Goal: Task Accomplishment & Management: Complete application form

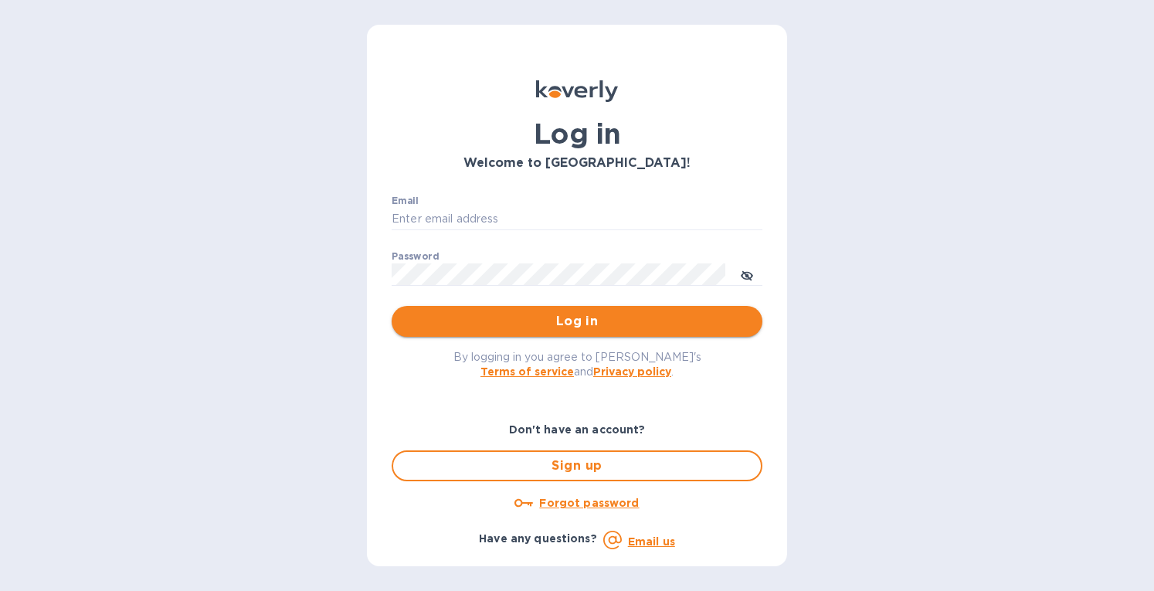
type input "eringrace@selectsellars.com"
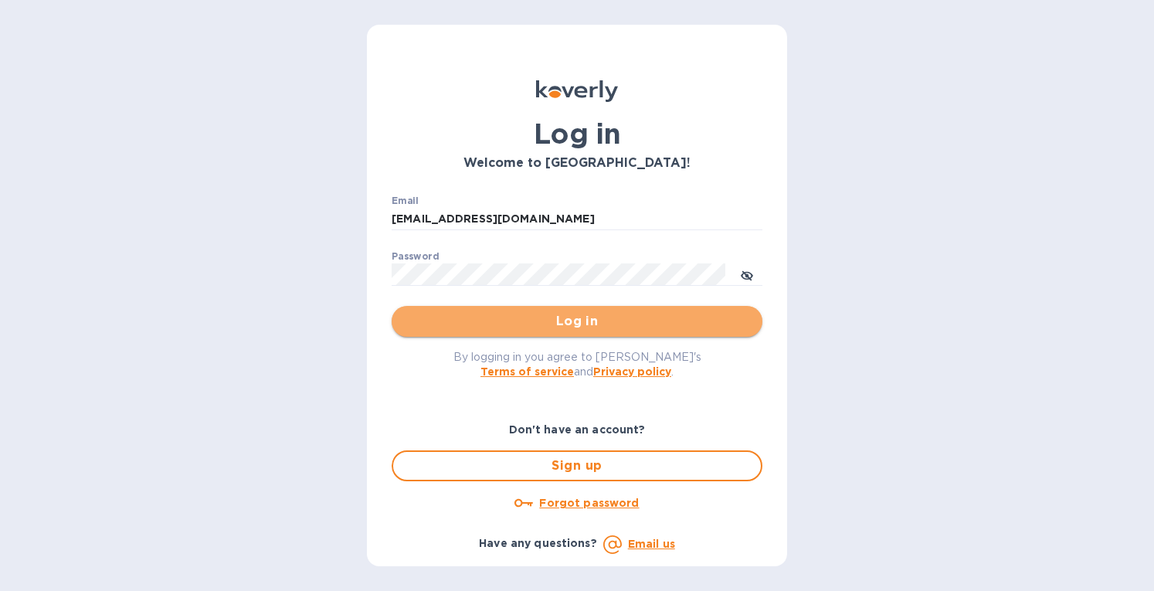
click at [425, 319] on span "Log in" at bounding box center [577, 321] width 346 height 19
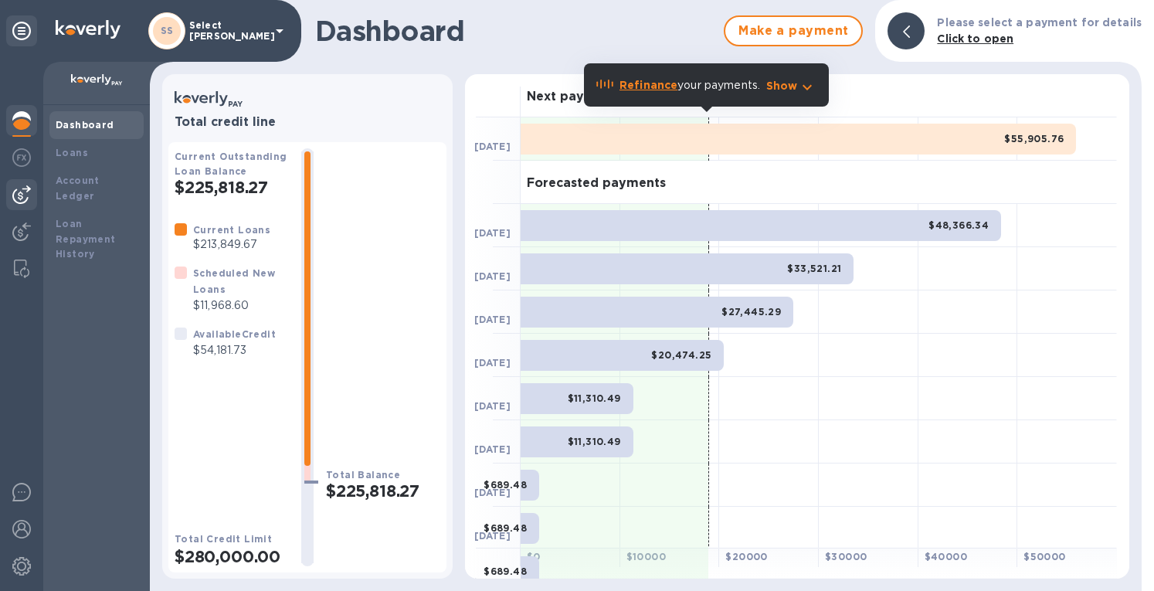
click at [15, 192] on img at bounding box center [21, 194] width 19 height 19
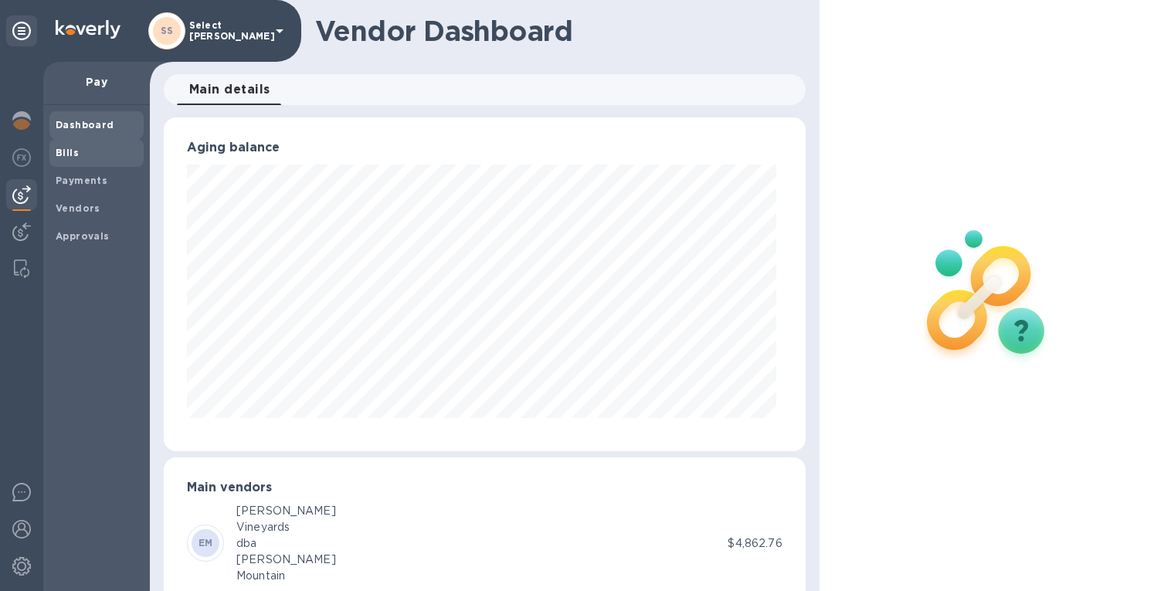
click at [70, 157] on b "Bills" at bounding box center [67, 153] width 23 height 12
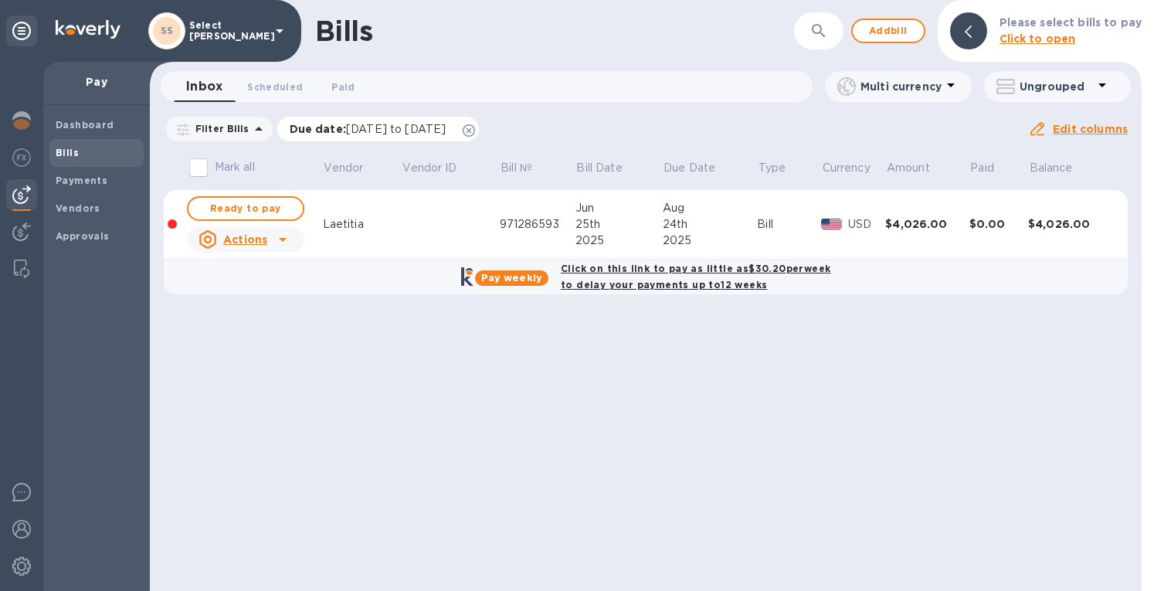
click at [475, 131] on icon at bounding box center [469, 130] width 12 height 12
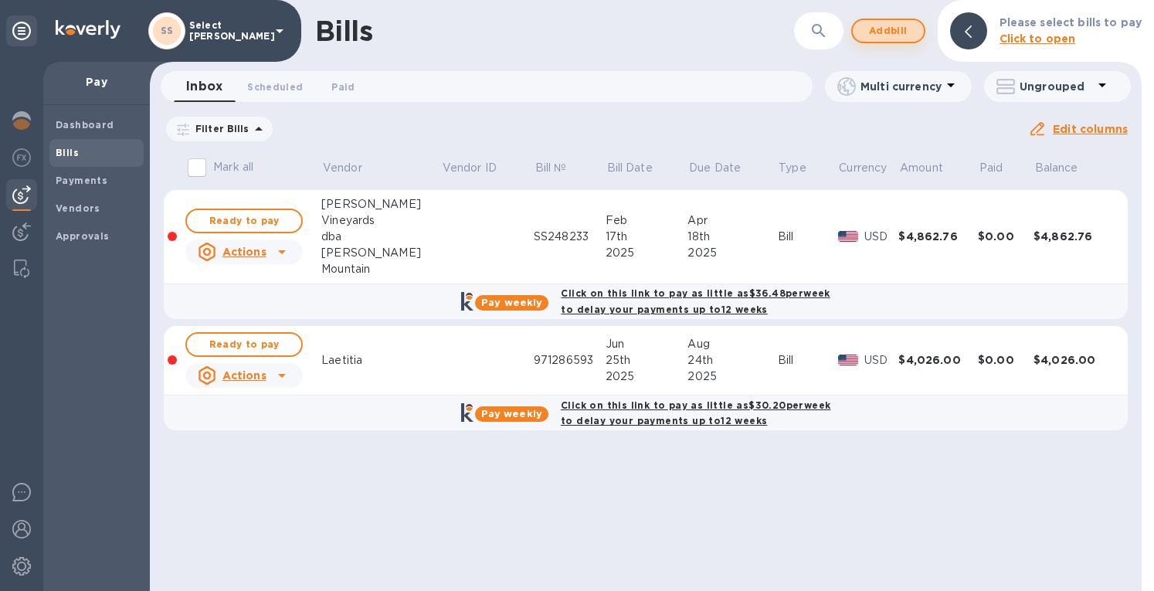
click at [892, 29] on span "Add bill" at bounding box center [888, 31] width 46 height 19
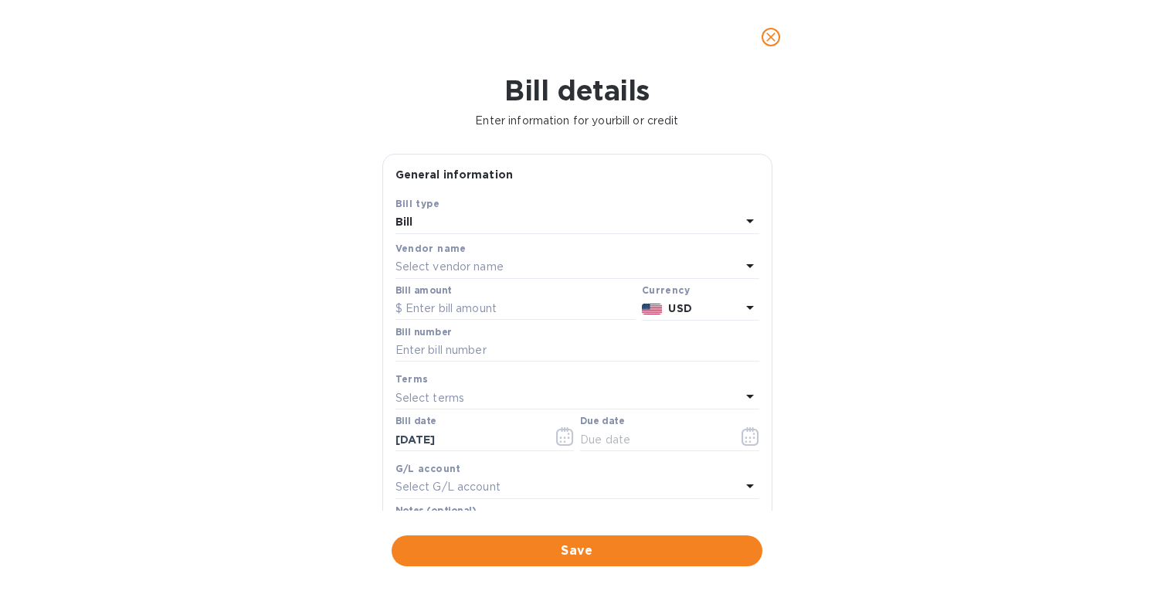
click at [463, 267] on p "Select vendor name" at bounding box center [449, 267] width 108 height 16
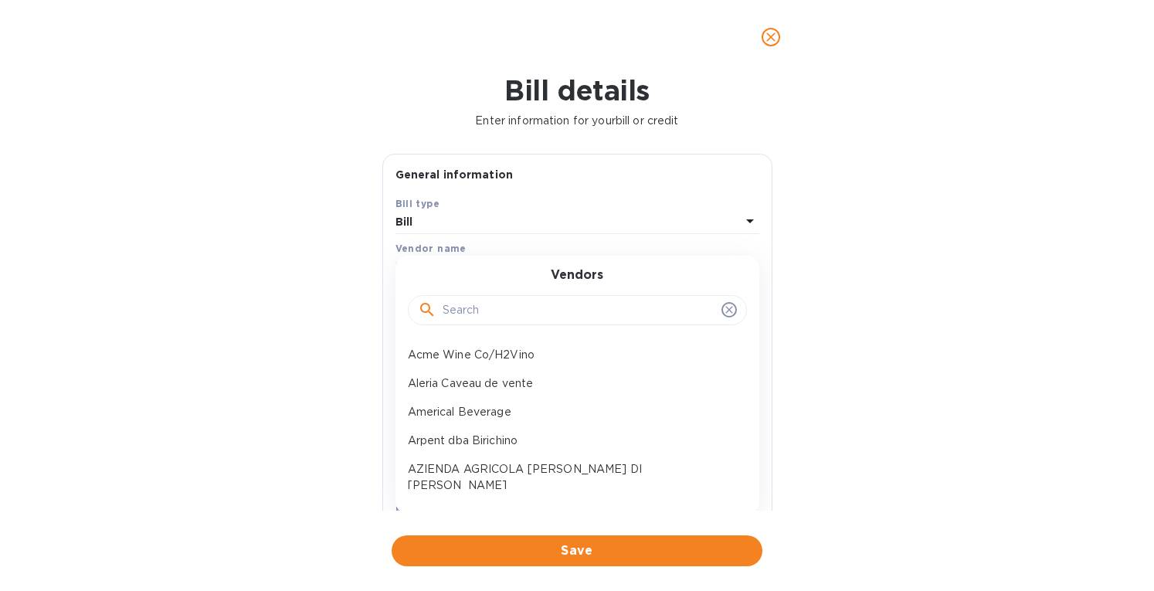
click at [772, 32] on icon "close" at bounding box center [770, 36] width 15 height 15
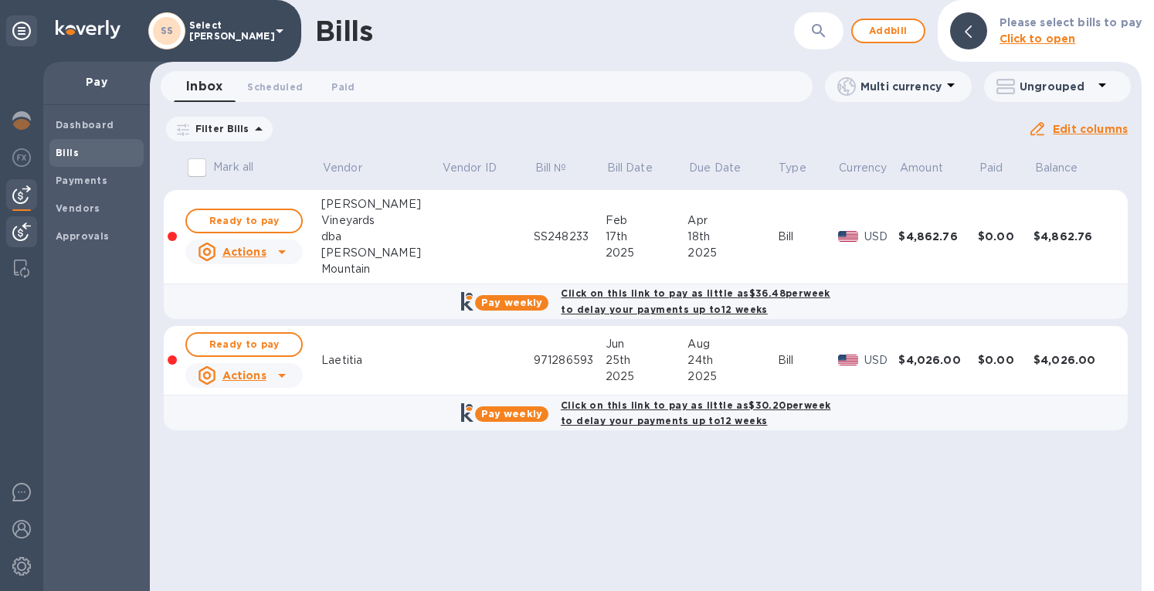
click at [34, 233] on div at bounding box center [21, 233] width 31 height 34
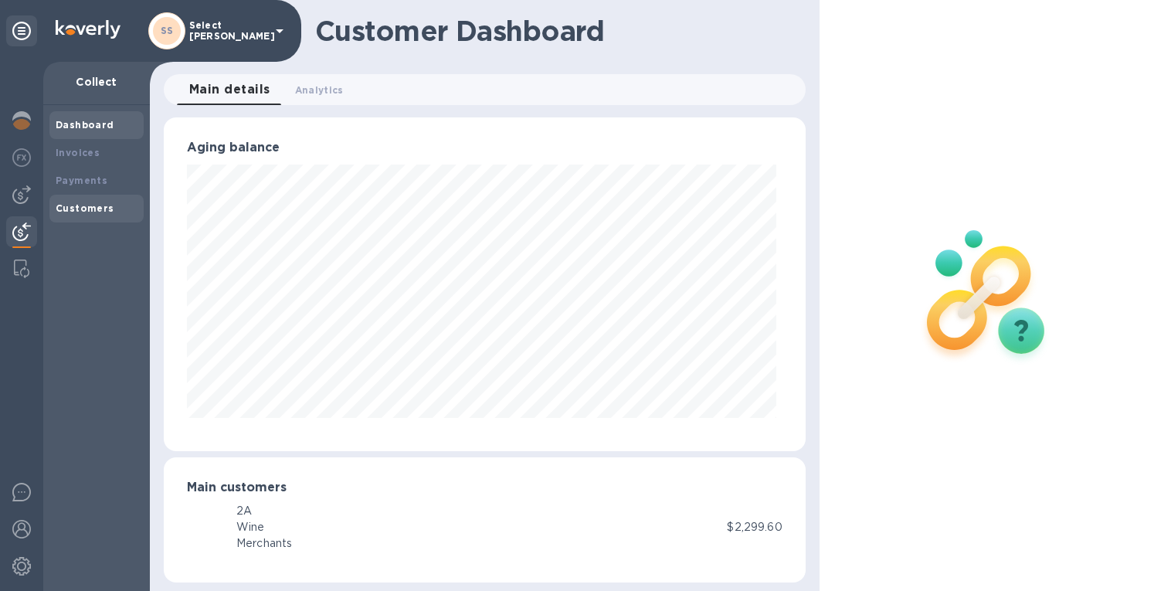
scroll to position [771918, 771616]
click at [71, 185] on b "Payments" at bounding box center [82, 181] width 52 height 12
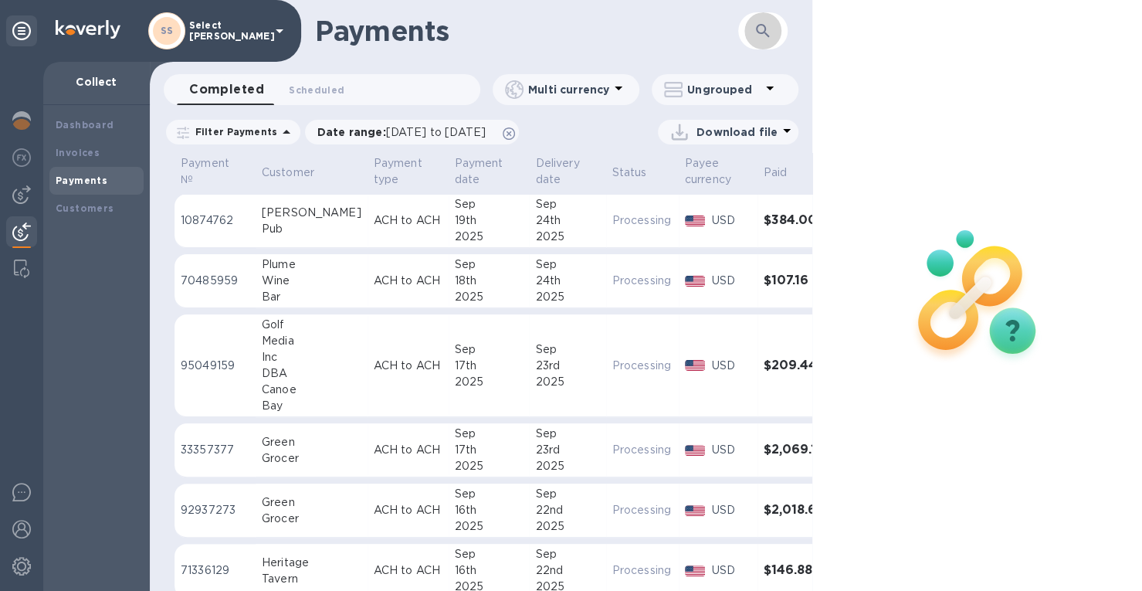
click at [754, 22] on icon "button" at bounding box center [763, 31] width 19 height 19
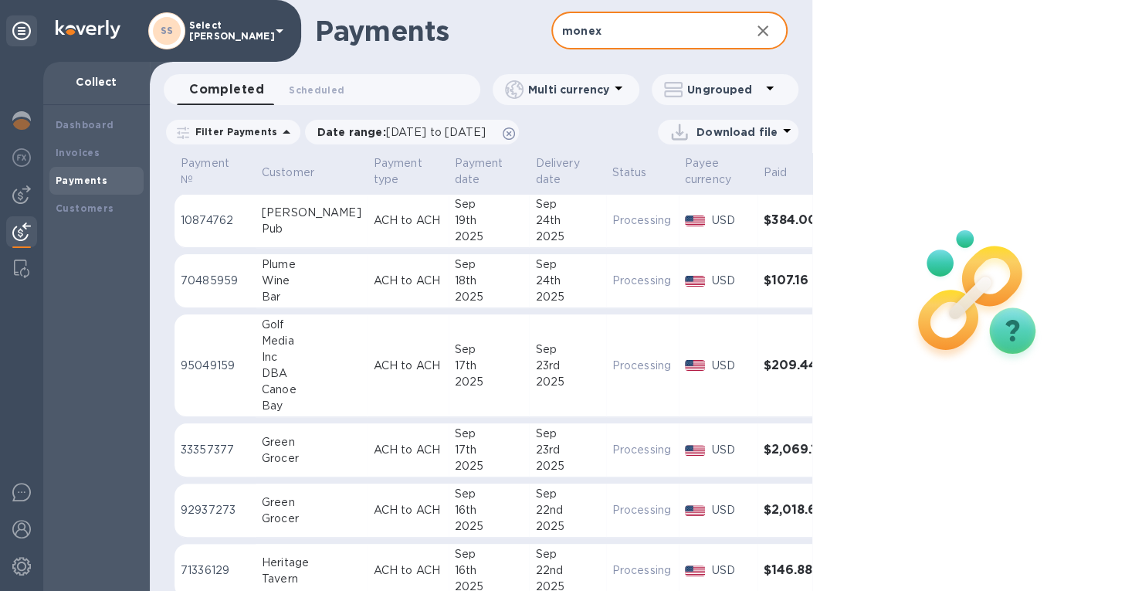
type input "monex"
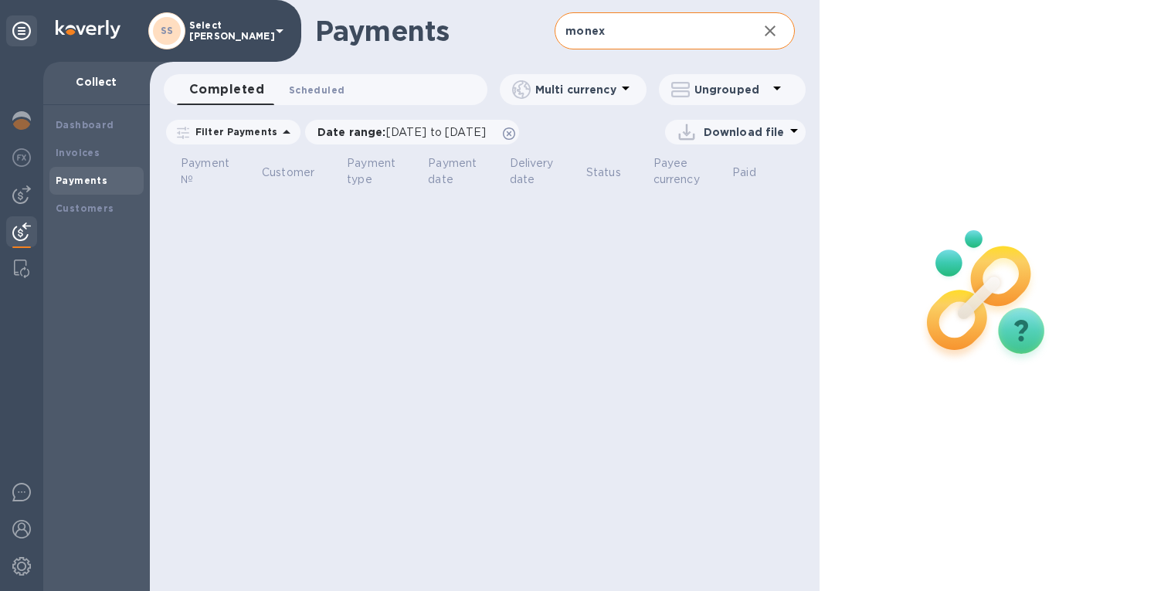
click at [312, 86] on span "Scheduled 0" at bounding box center [317, 90] width 56 height 16
click at [409, 132] on span "[DATE] to [DATE]" at bounding box center [436, 132] width 100 height 12
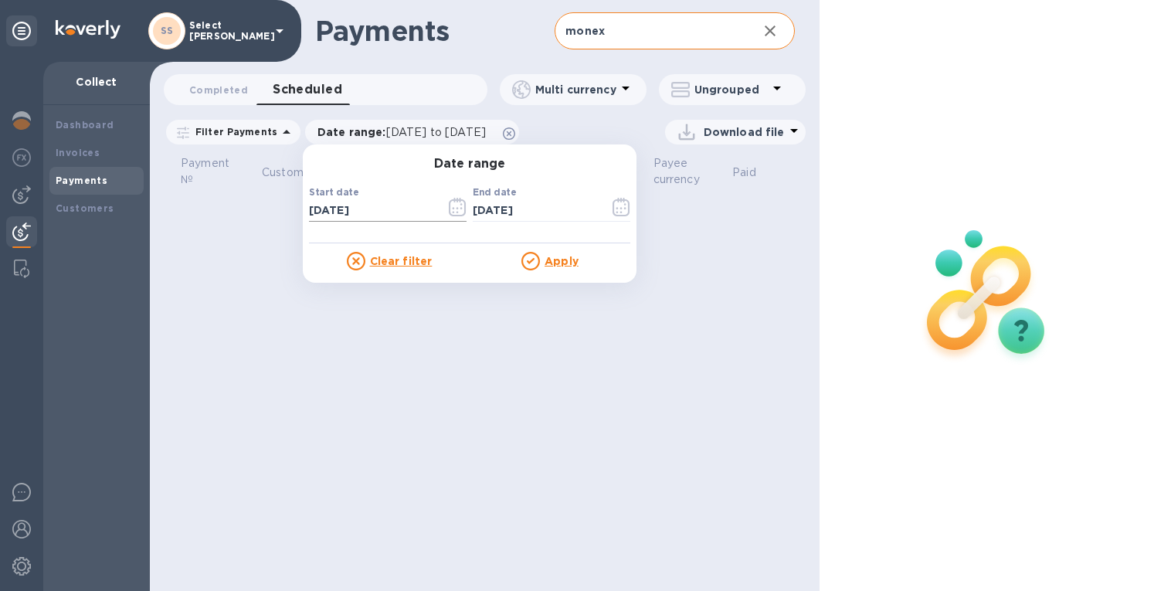
click at [449, 210] on icon "button" at bounding box center [458, 207] width 18 height 19
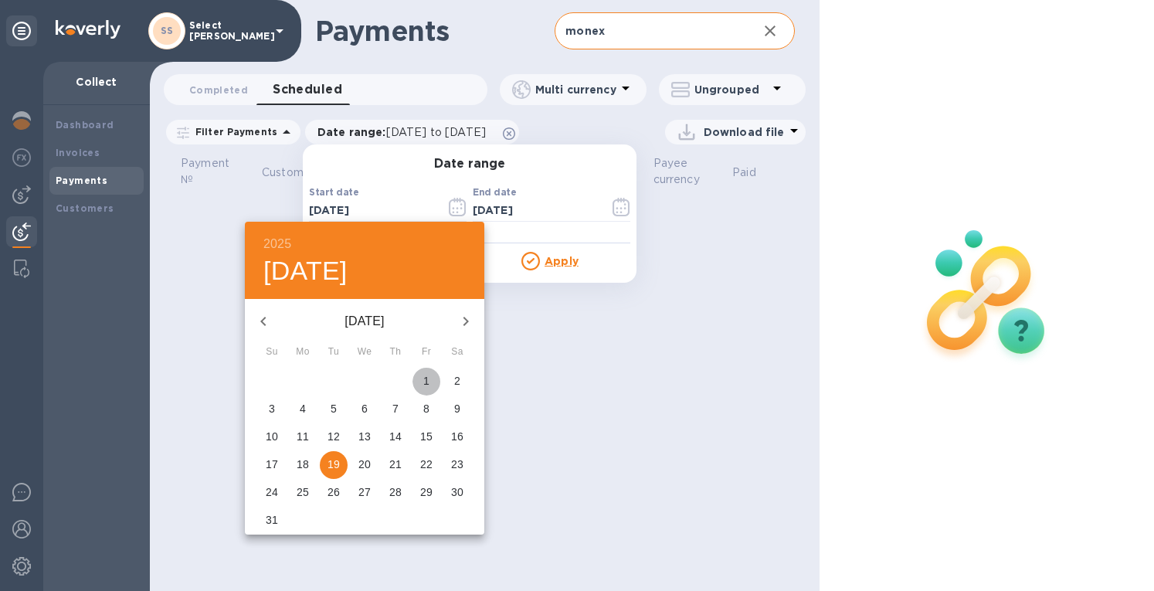
click at [431, 373] on span "1" at bounding box center [426, 380] width 28 height 15
type input "[DATE]"
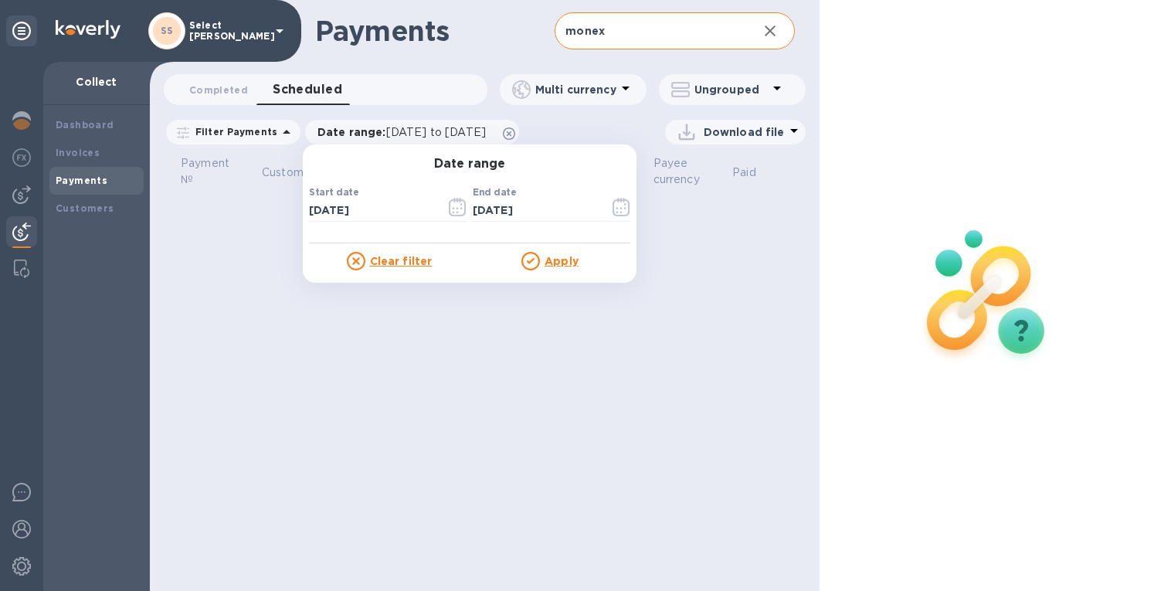
click at [547, 257] on u "Apply" at bounding box center [561, 261] width 34 height 12
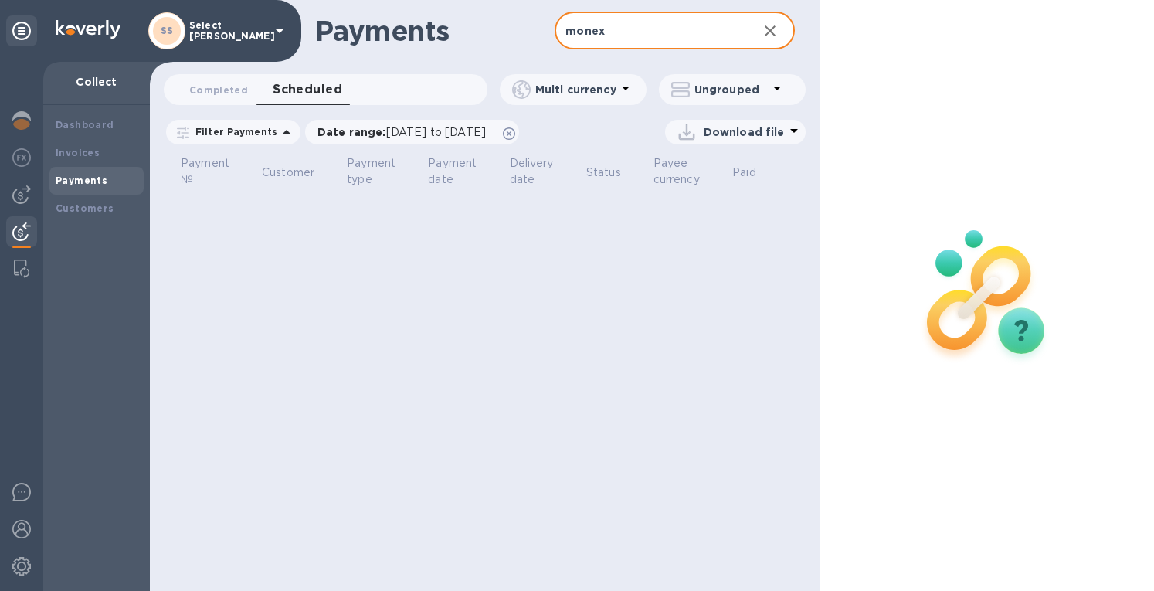
drag, startPoint x: 618, startPoint y: 32, endPoint x: 414, endPoint y: 27, distance: 203.9
click at [414, 27] on div "Payments monex ​" at bounding box center [485, 31] width 670 height 62
type input "Monex"
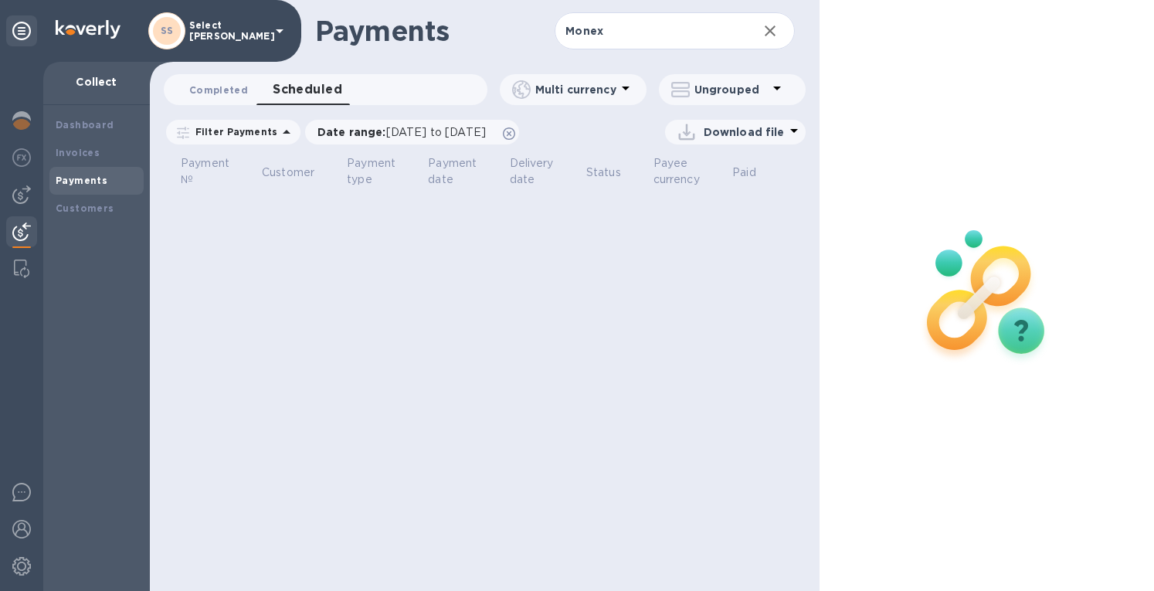
click at [224, 88] on span "Completed 0" at bounding box center [218, 90] width 59 height 16
click at [402, 129] on span "[DATE] to [DATE]" at bounding box center [436, 132] width 100 height 12
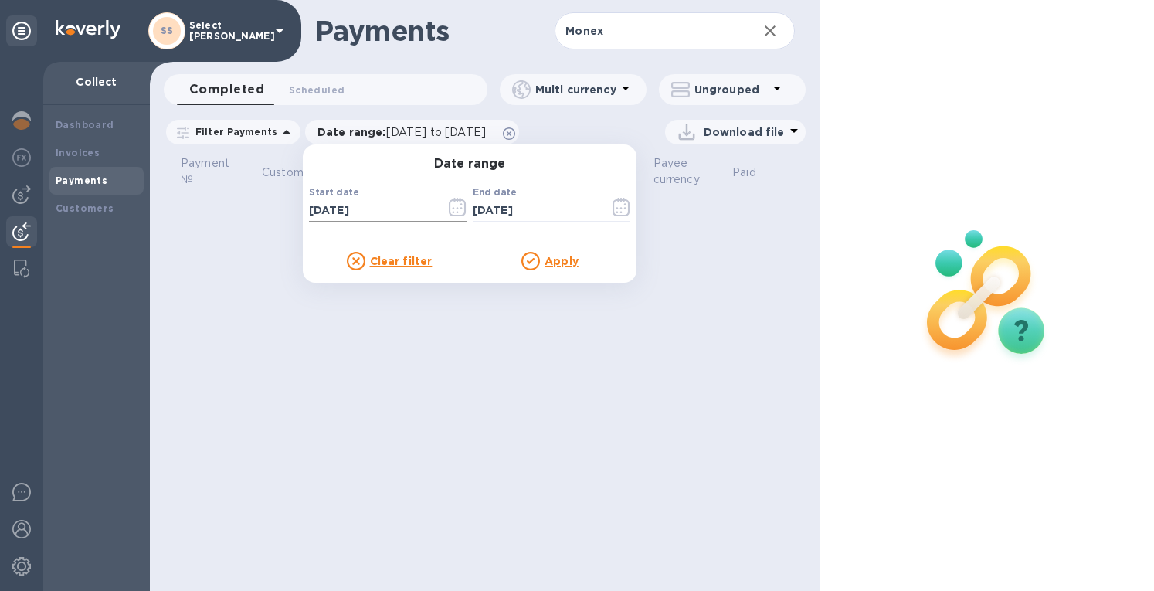
click at [449, 206] on icon "button" at bounding box center [458, 207] width 18 height 19
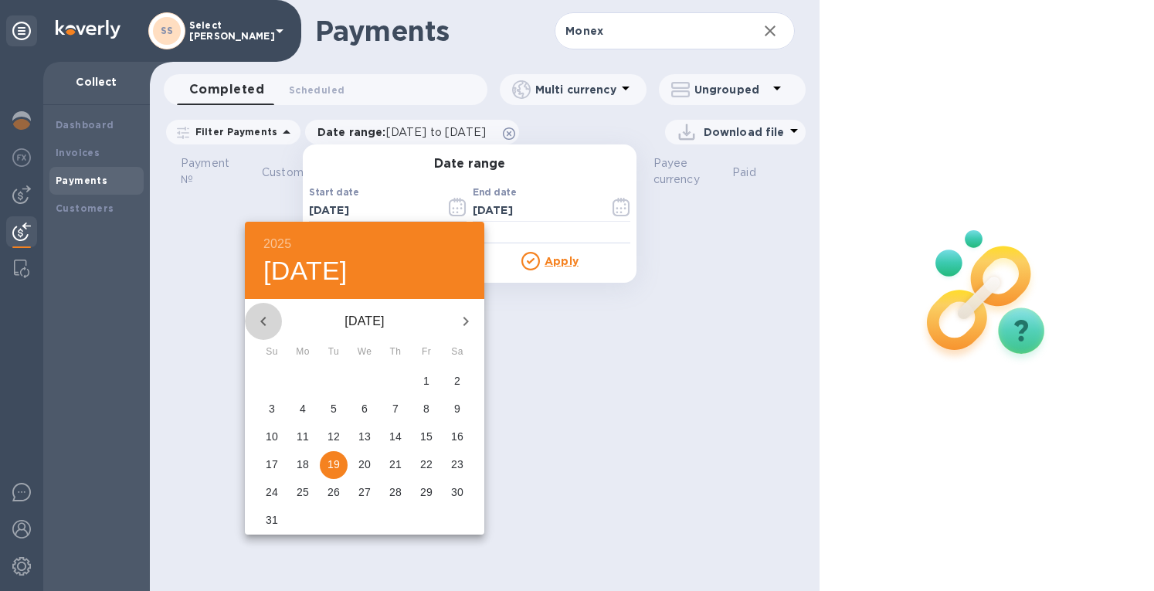
click at [266, 321] on icon "button" at bounding box center [263, 321] width 19 height 19
click at [265, 384] on span "1" at bounding box center [272, 380] width 28 height 15
type input "[DATE]"
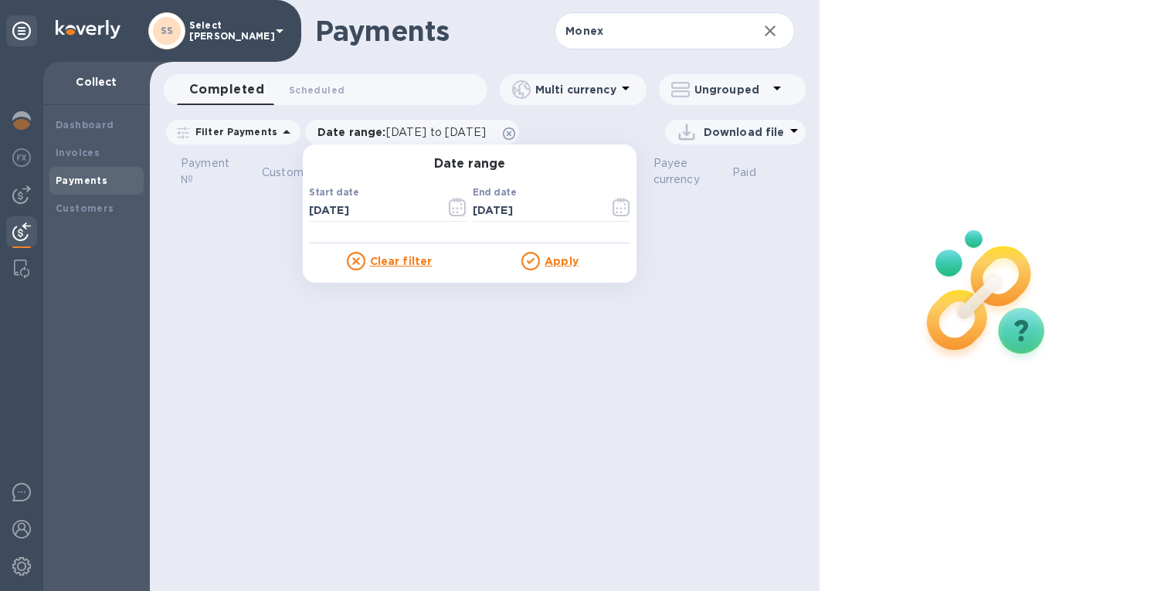
click at [547, 258] on u "Apply" at bounding box center [561, 261] width 34 height 12
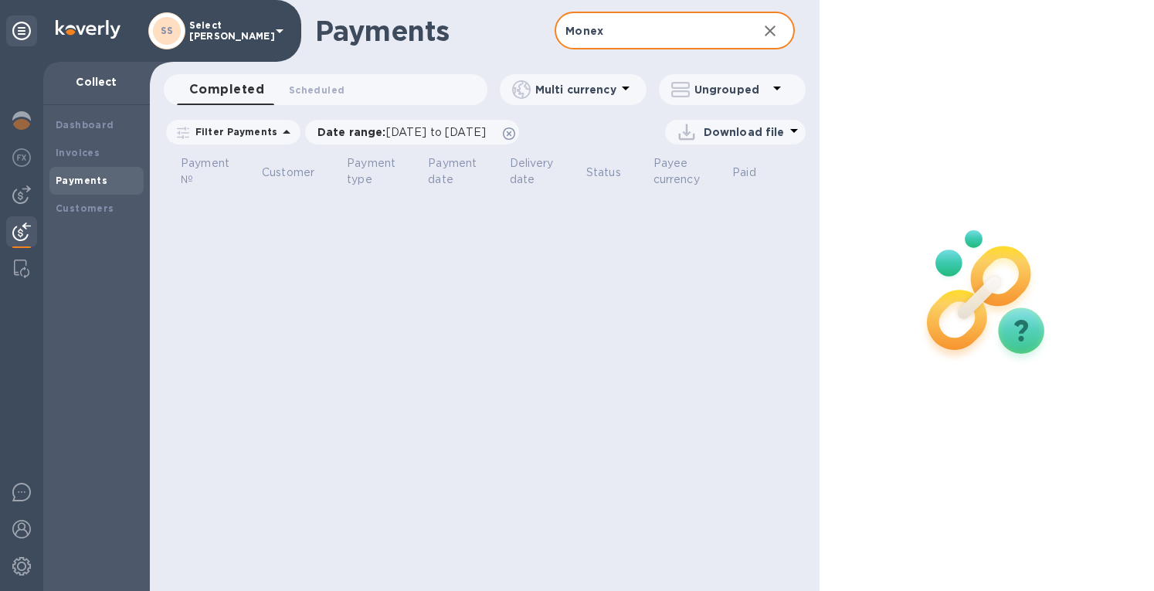
drag, startPoint x: 616, startPoint y: 34, endPoint x: 463, endPoint y: 42, distance: 153.1
click at [463, 42] on div "Payments Monex ​" at bounding box center [485, 31] width 670 height 62
drag, startPoint x: 623, startPoint y: 36, endPoint x: 439, endPoint y: 22, distance: 185.1
click at [439, 22] on div "Payments MONEX ​" at bounding box center [485, 31] width 670 height 62
type input "D"
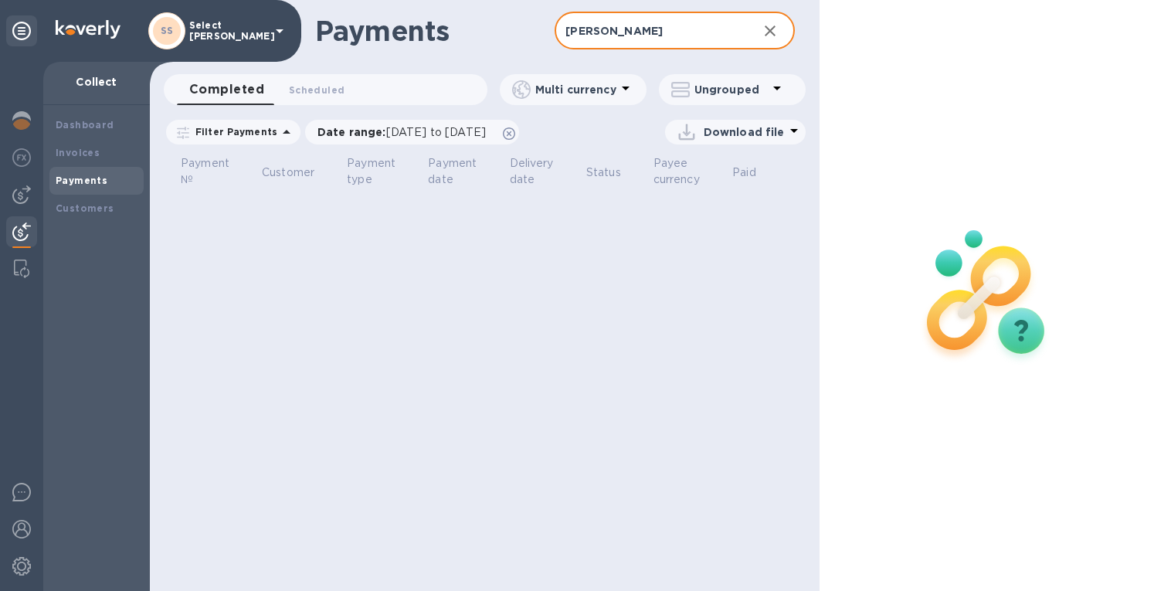
type input "[PERSON_NAME]"
click at [19, 194] on img at bounding box center [21, 194] width 19 height 19
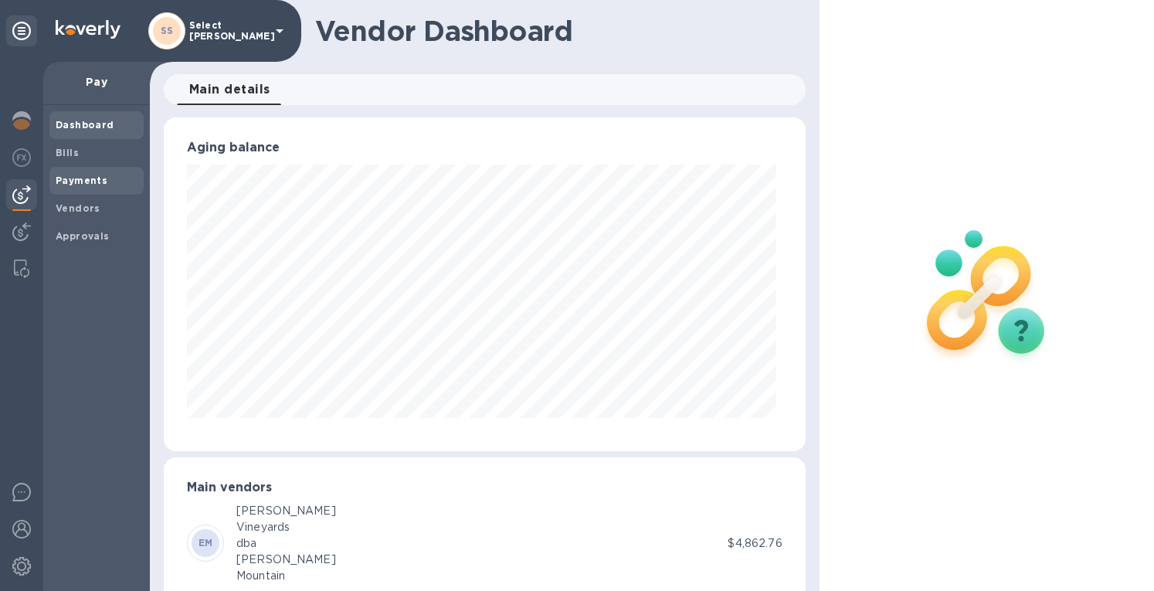
click at [70, 184] on b "Payments" at bounding box center [82, 181] width 52 height 12
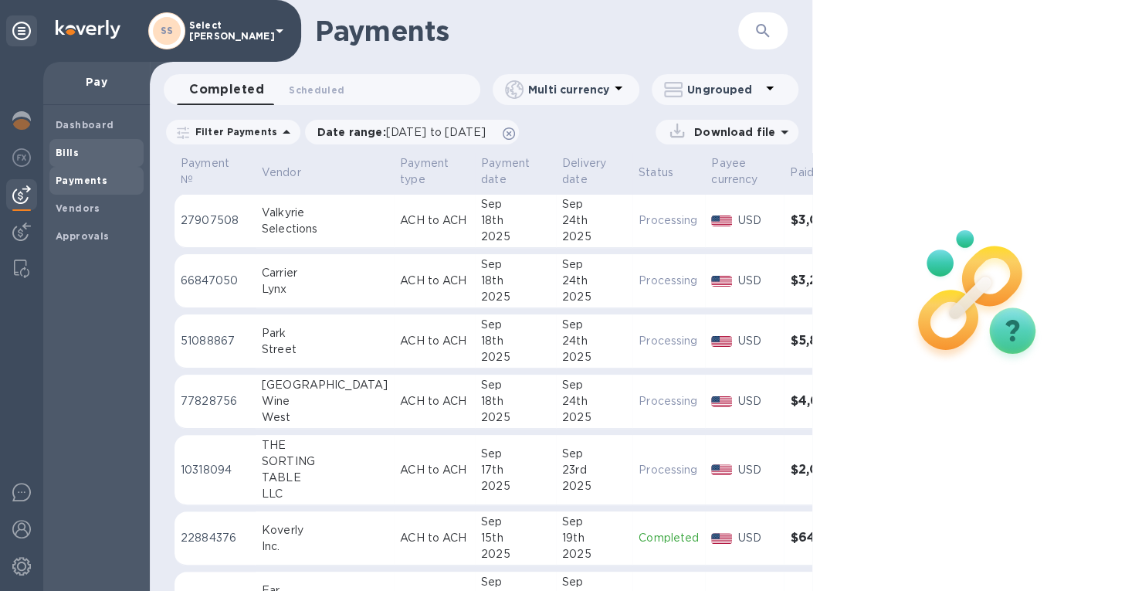
click at [86, 147] on span "Bills" at bounding box center [97, 152] width 82 height 15
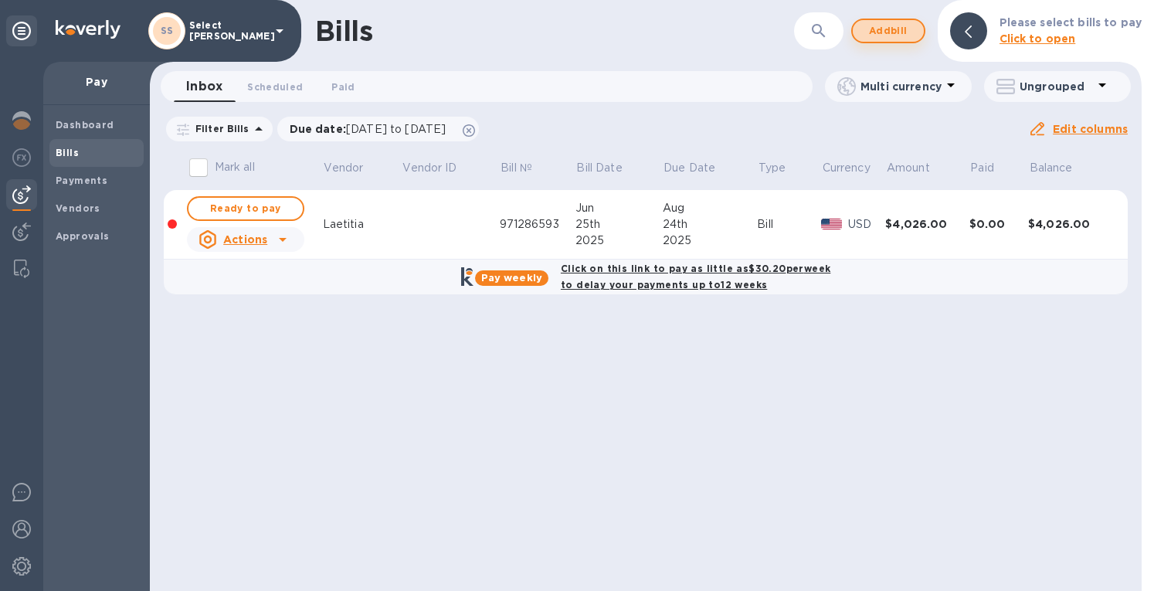
click at [905, 29] on span "Add bill" at bounding box center [888, 31] width 46 height 19
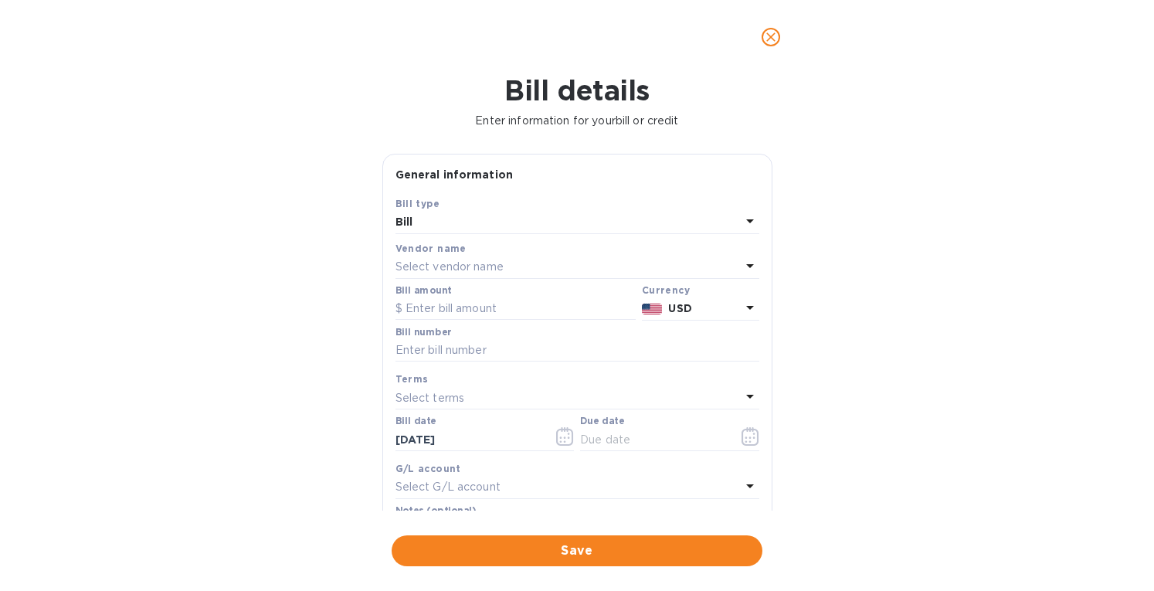
click at [529, 260] on div "Select vendor name" at bounding box center [567, 267] width 345 height 22
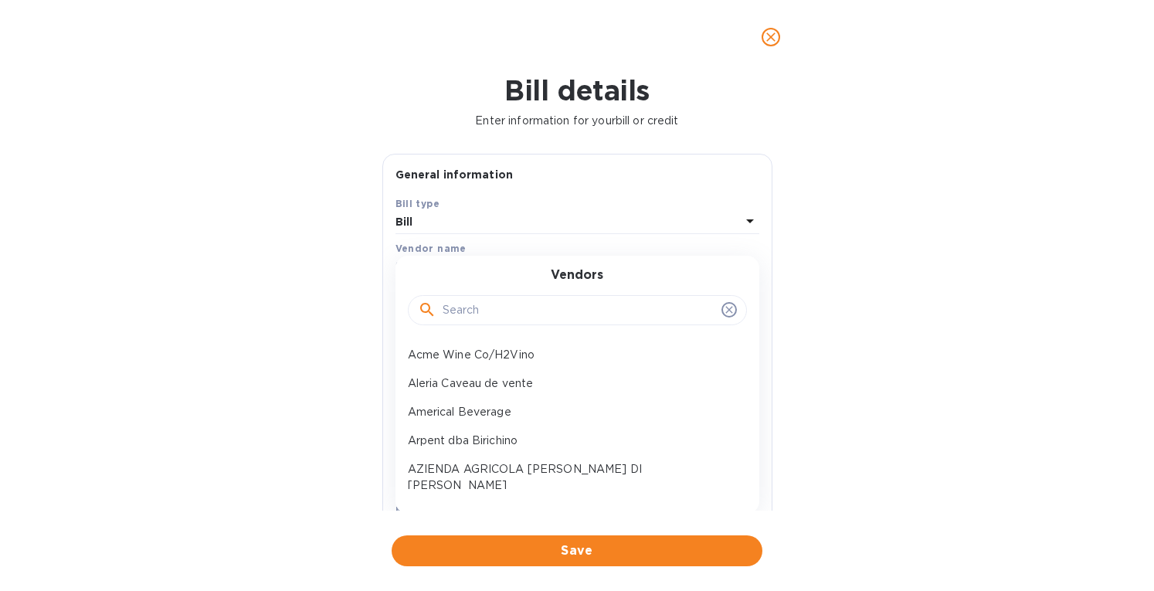
click at [487, 316] on input "text" at bounding box center [578, 310] width 273 height 23
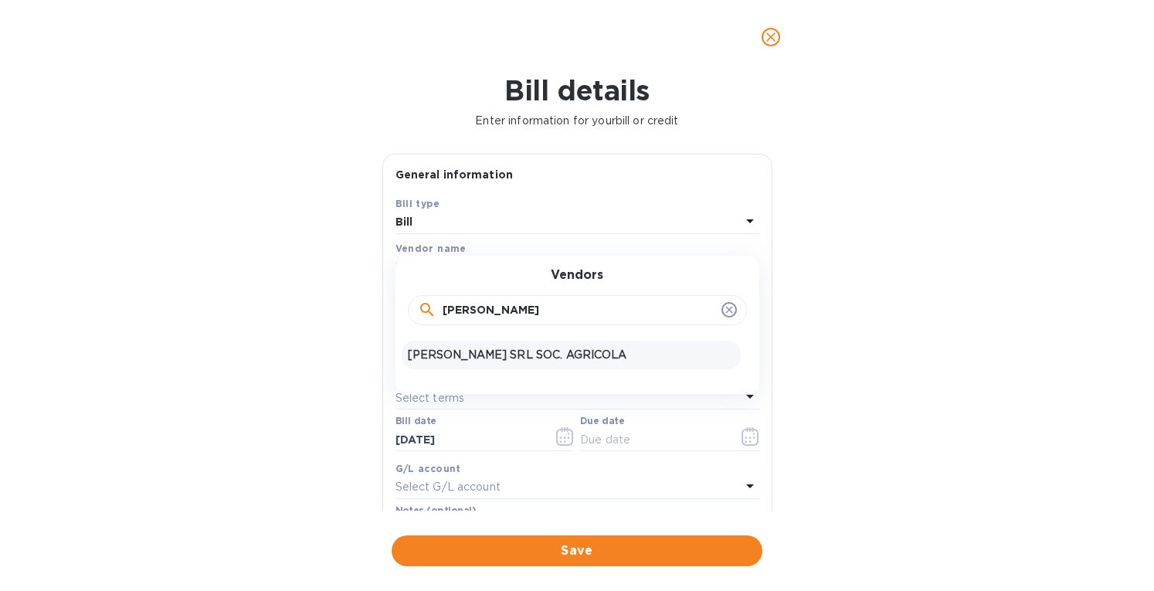
type input "[PERSON_NAME]"
click at [480, 347] on p "[PERSON_NAME] SRL SOC. AGRICOLA" at bounding box center [571, 355] width 327 height 16
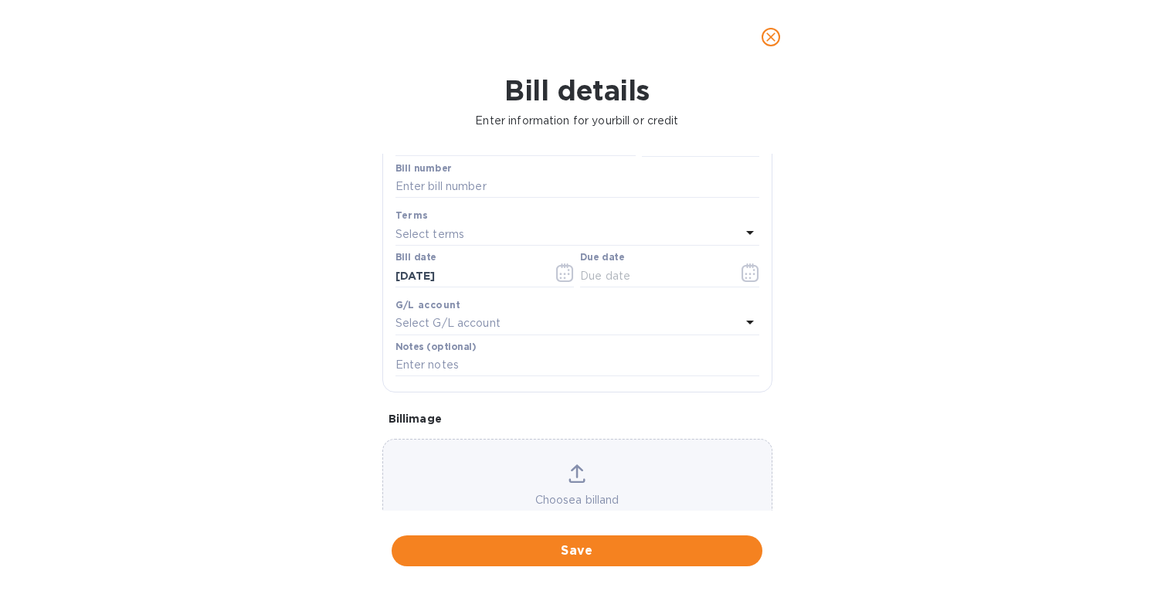
scroll to position [221, 0]
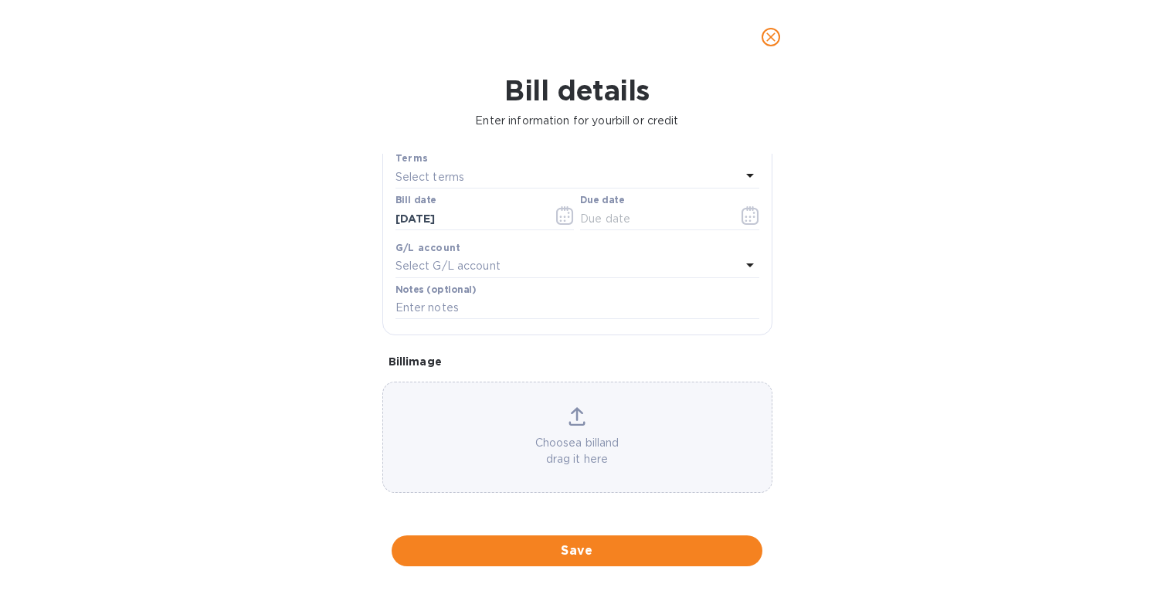
click at [575, 415] on icon at bounding box center [577, 414] width 12 height 14
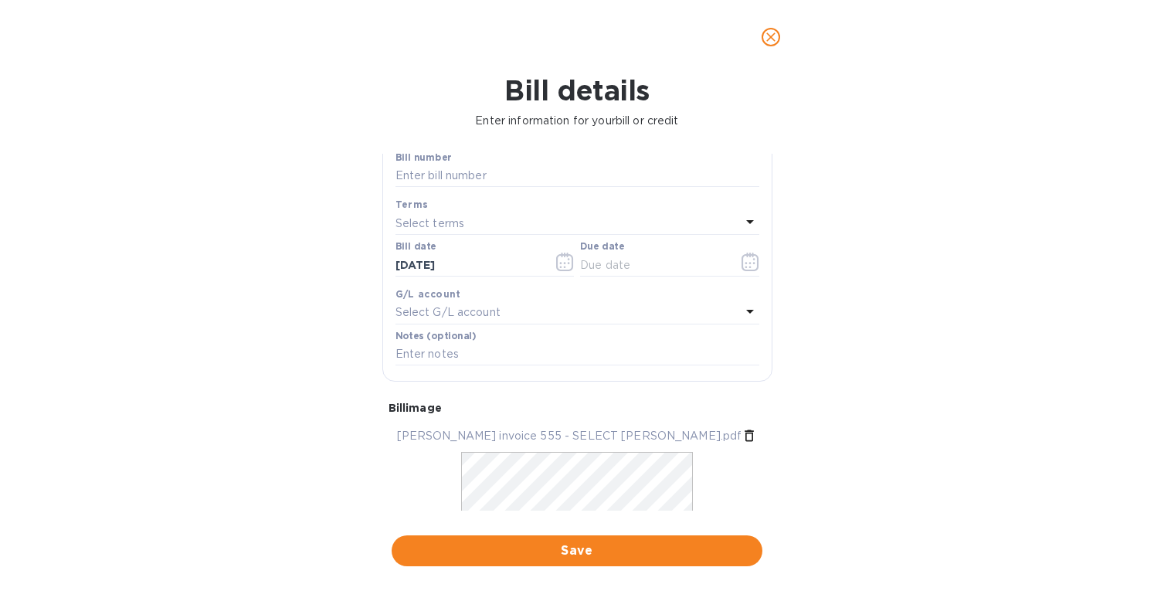
scroll to position [175, 0]
click at [441, 218] on p "Select terms" at bounding box center [430, 223] width 70 height 16
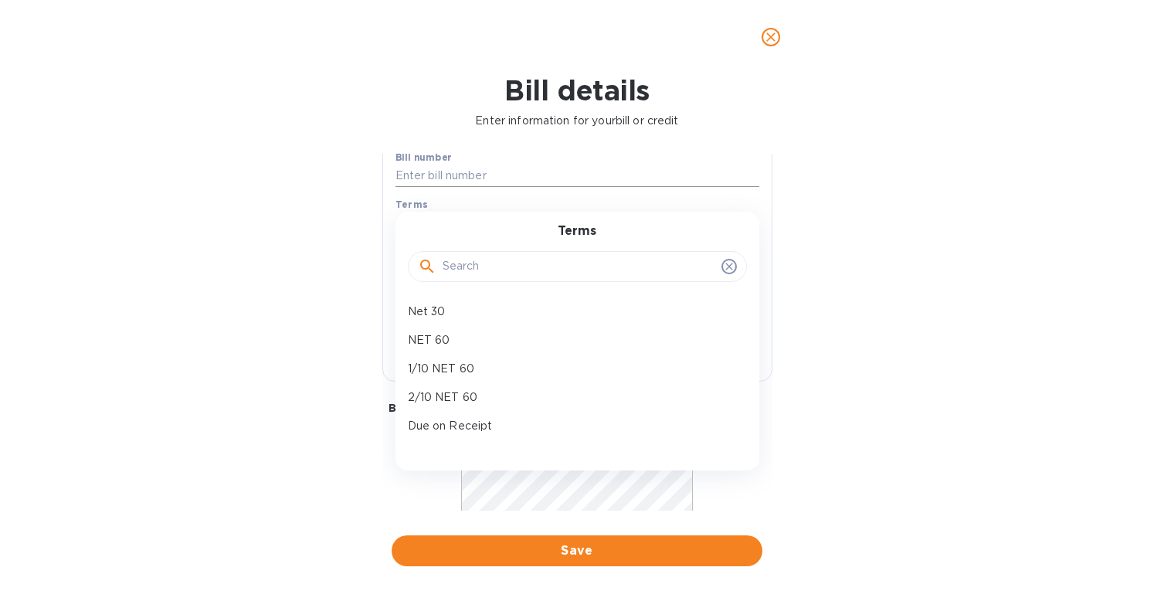
click at [459, 175] on input "text" at bounding box center [577, 175] width 364 height 23
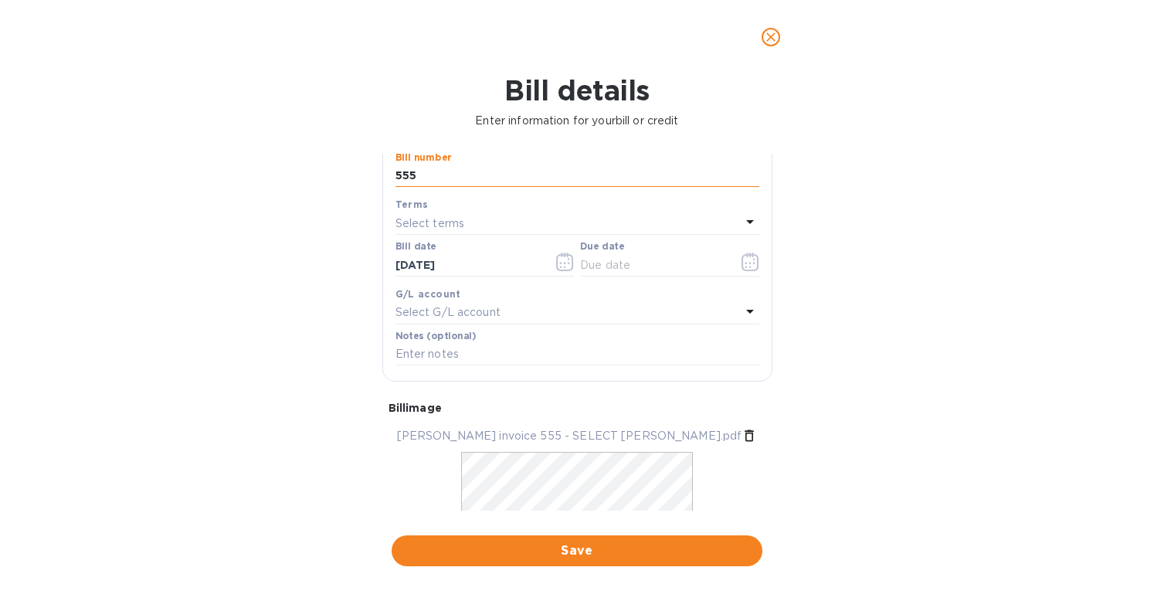
type input "555"
click at [506, 215] on div "Select terms" at bounding box center [567, 223] width 345 height 22
click at [827, 188] on div "Bill details Enter information for your bill or credit General information Save…" at bounding box center [577, 332] width 1154 height 517
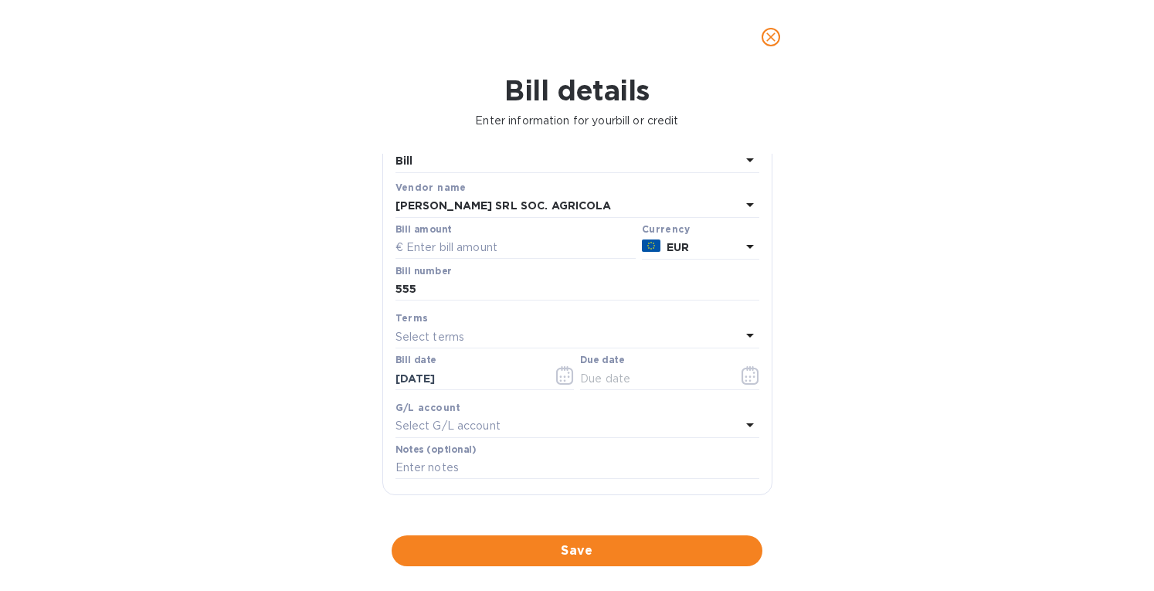
scroll to position [54, 0]
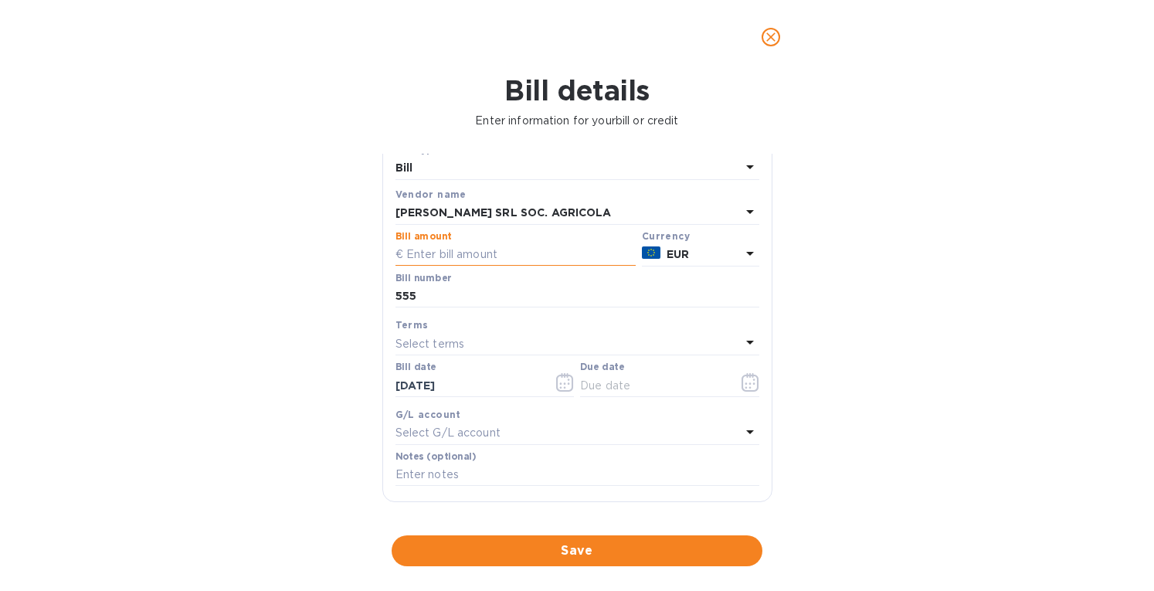
click at [473, 257] on input "text" at bounding box center [515, 254] width 240 height 23
paste input "4.47720"
click at [415, 256] on input "4.47720" at bounding box center [520, 254] width 229 height 23
click at [434, 256] on input "447,720" at bounding box center [520, 254] width 229 height 23
type input "4,477.20"
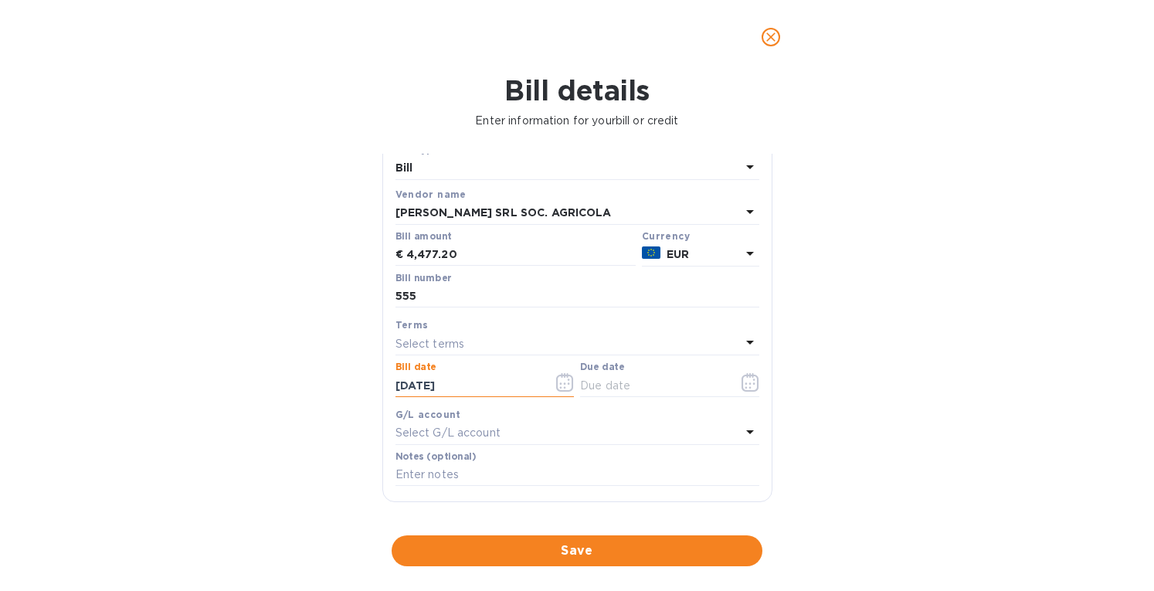
drag, startPoint x: 477, startPoint y: 381, endPoint x: 265, endPoint y: 398, distance: 213.0
click at [265, 398] on div "Bill details Enter information for your bill or credit General information Save…" at bounding box center [577, 332] width 1154 height 517
type input "[DATE]"
click at [473, 337] on div "Select terms" at bounding box center [567, 344] width 345 height 22
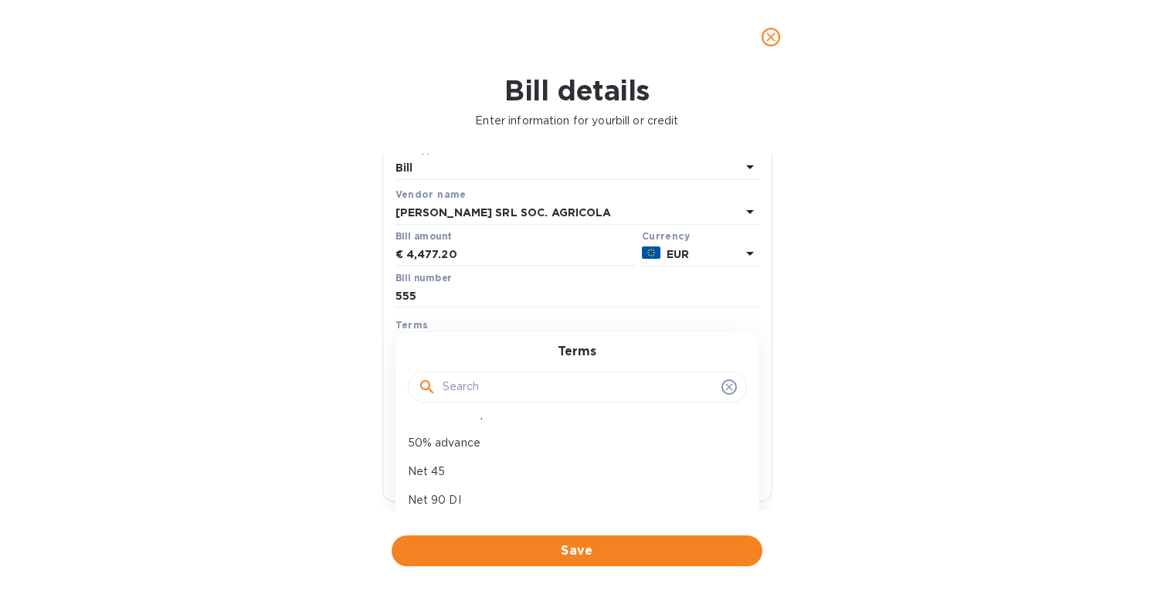
scroll to position [137, 0]
click at [494, 494] on p "Net 90 DI" at bounding box center [571, 495] width 327 height 16
type input "[DATE]"
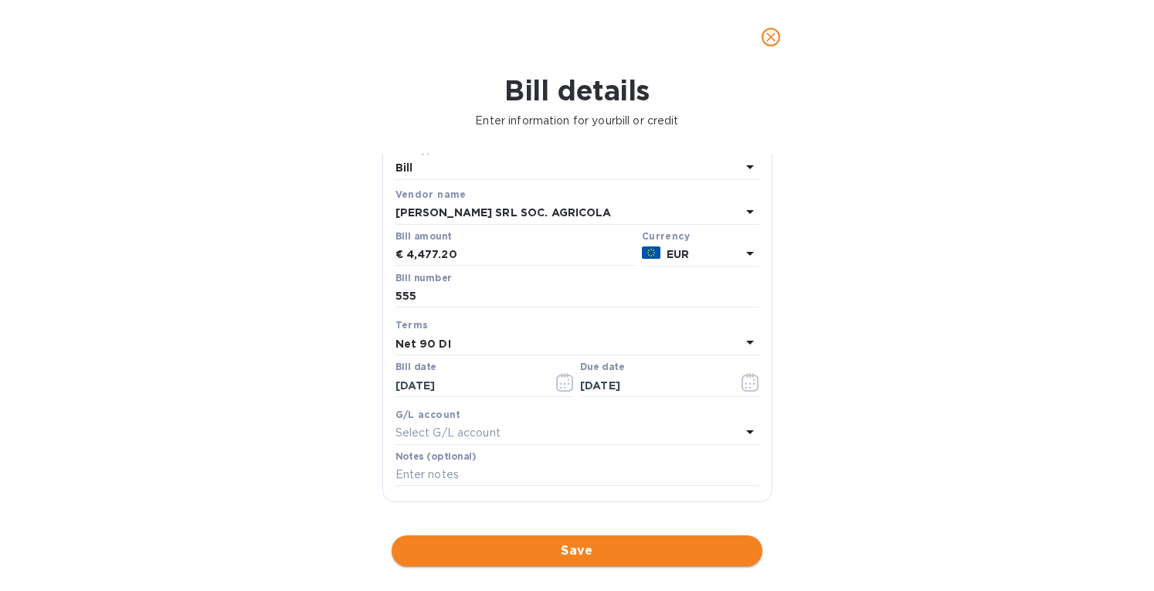
click at [602, 554] on span "Save" at bounding box center [577, 550] width 346 height 19
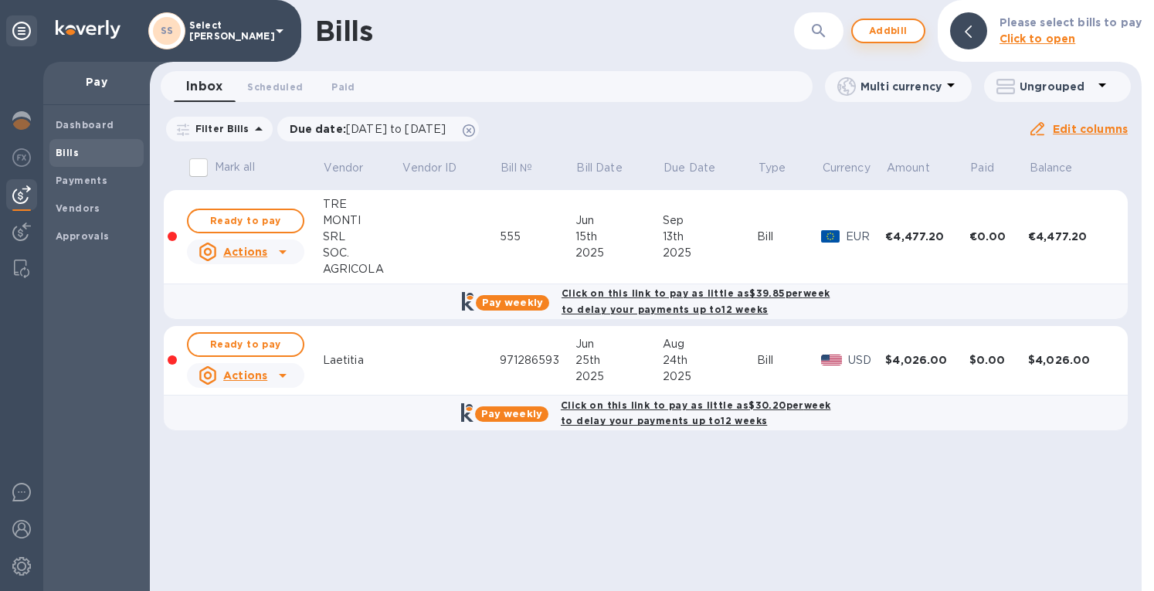
click at [878, 32] on span "Add bill" at bounding box center [888, 31] width 46 height 19
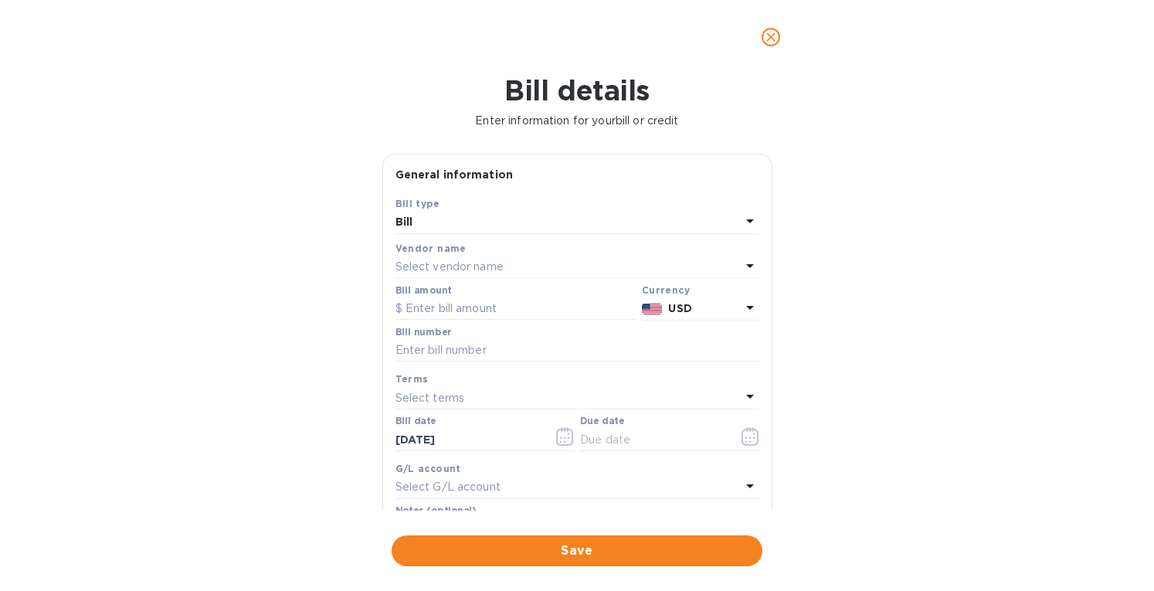
click at [425, 263] on p "Select vendor name" at bounding box center [449, 267] width 108 height 16
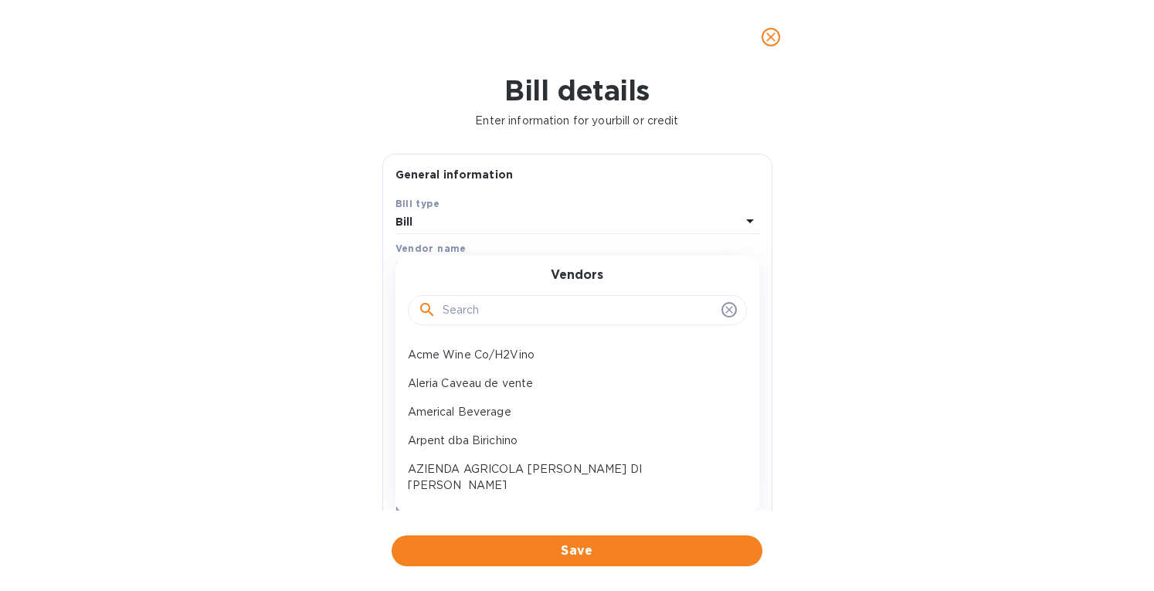
click at [437, 315] on div at bounding box center [577, 310] width 319 height 23
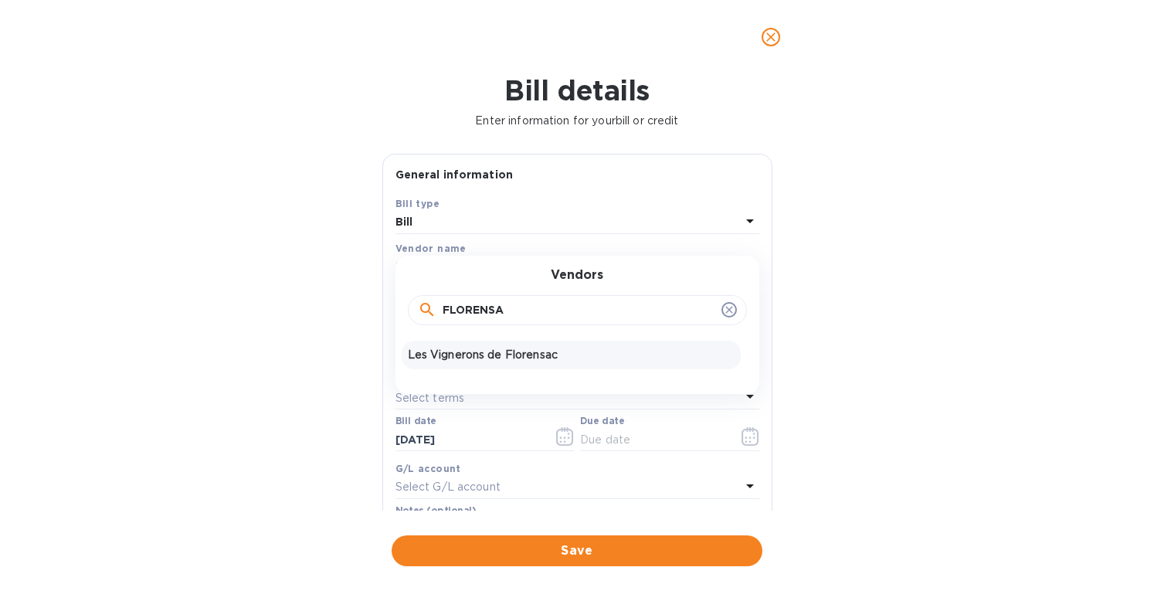
type input "FLORENSA"
click at [444, 354] on p "Les Vignerons de Florensac" at bounding box center [571, 355] width 327 height 16
type input "[DATE]"
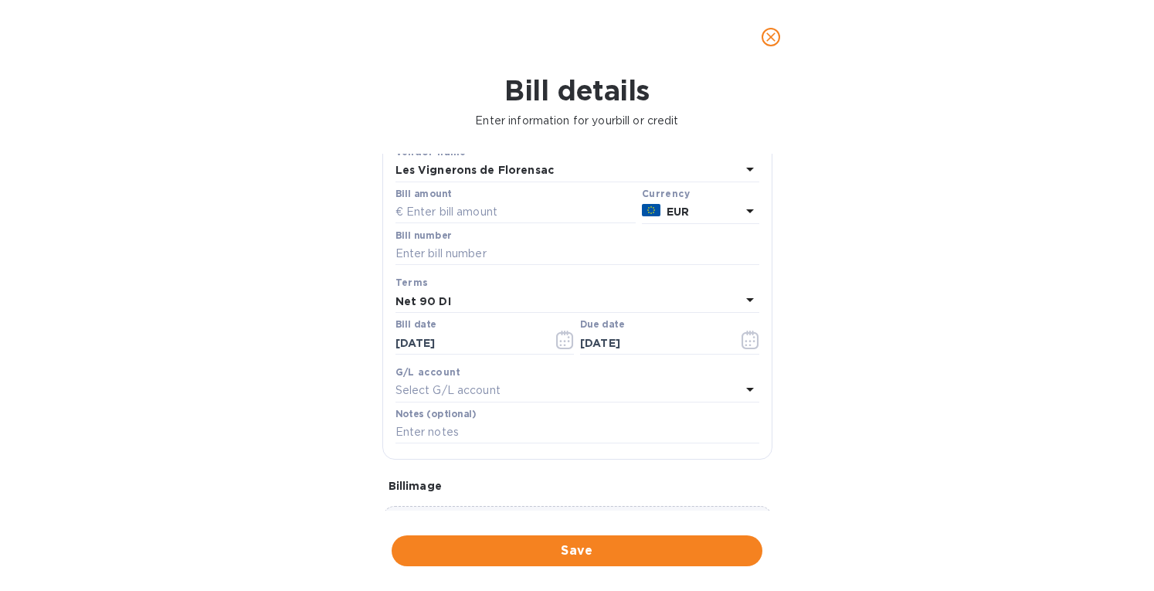
scroll to position [221, 0]
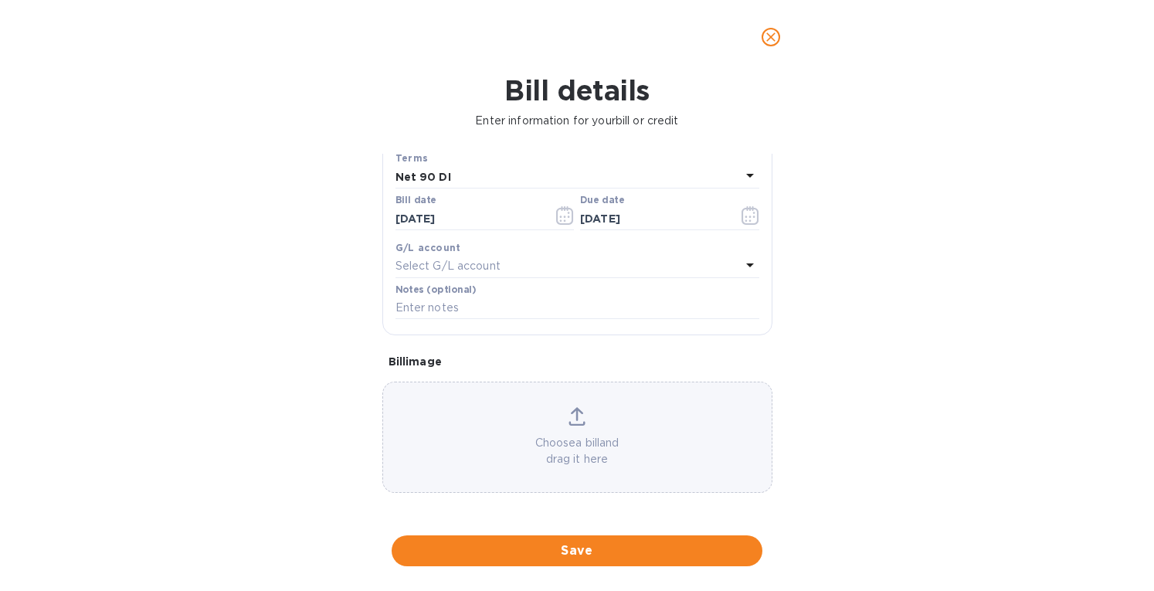
click at [568, 423] on icon at bounding box center [576, 416] width 17 height 19
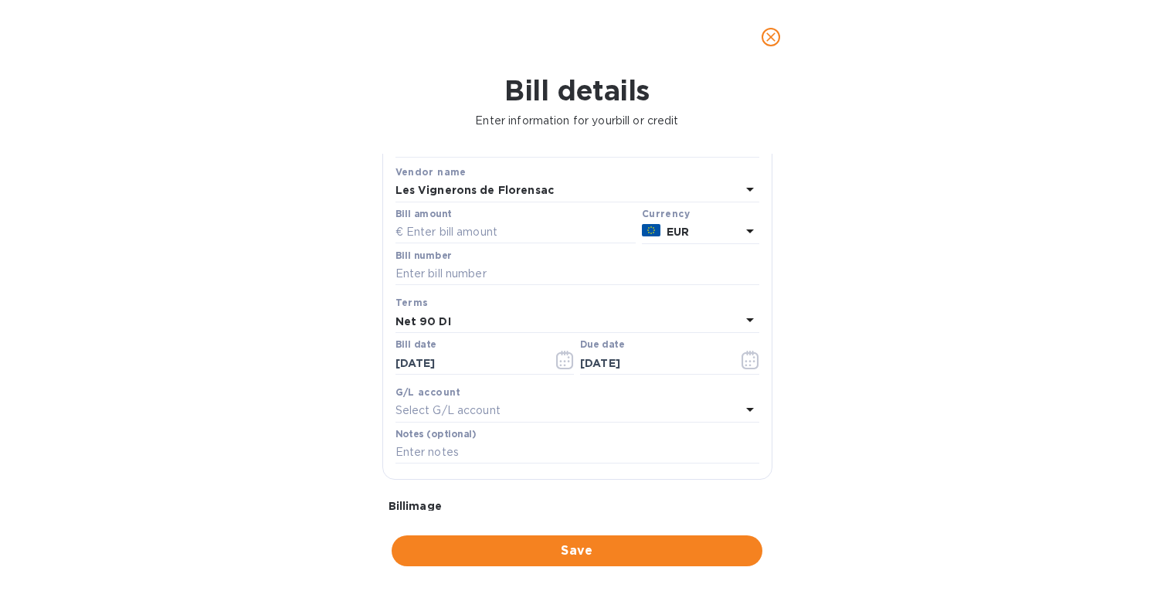
scroll to position [76, 0]
click at [453, 274] on input "text" at bounding box center [577, 274] width 364 height 23
type input "4712"
click at [468, 229] on input "text" at bounding box center [515, 233] width 240 height 23
type input "15,147"
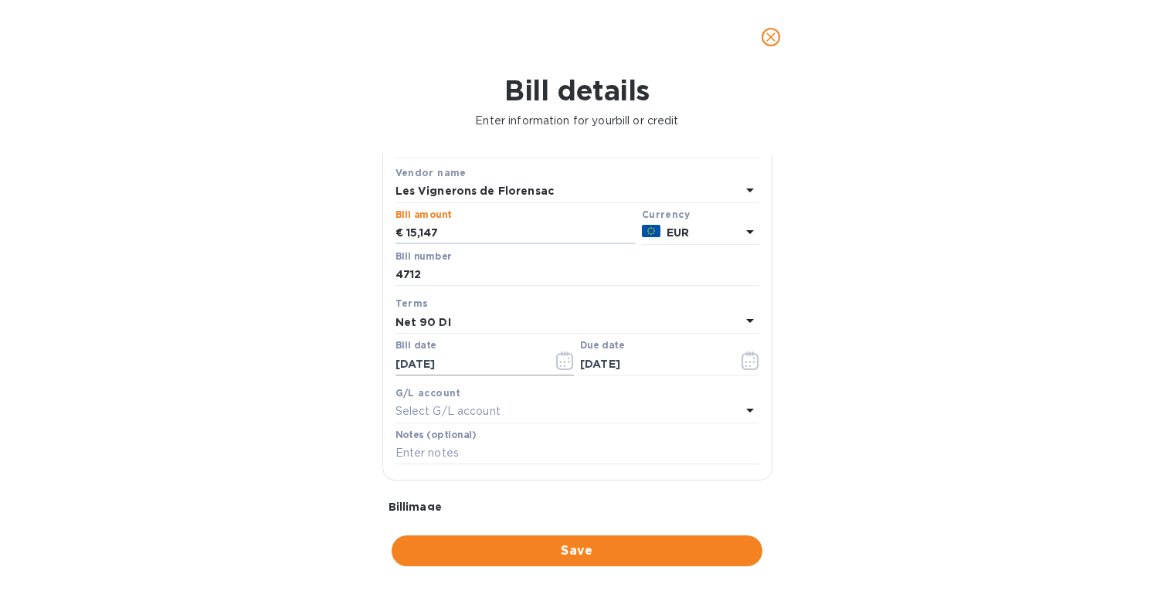
click at [476, 361] on input "[DATE]" at bounding box center [468, 363] width 146 height 23
type input "0_/__/____"
type input "[DATE]"
click at [463, 316] on div "Net 90 DI" at bounding box center [567, 322] width 345 height 22
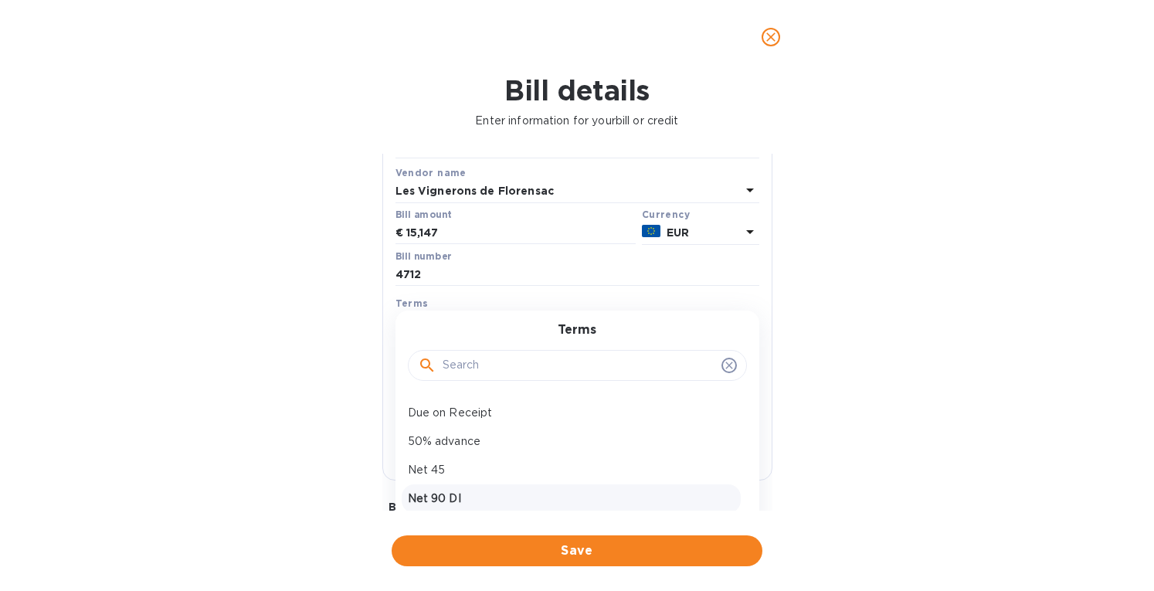
scroll to position [120, 0]
click at [471, 485] on p "Net 90 DI" at bounding box center [571, 490] width 327 height 16
type input "[DATE]"
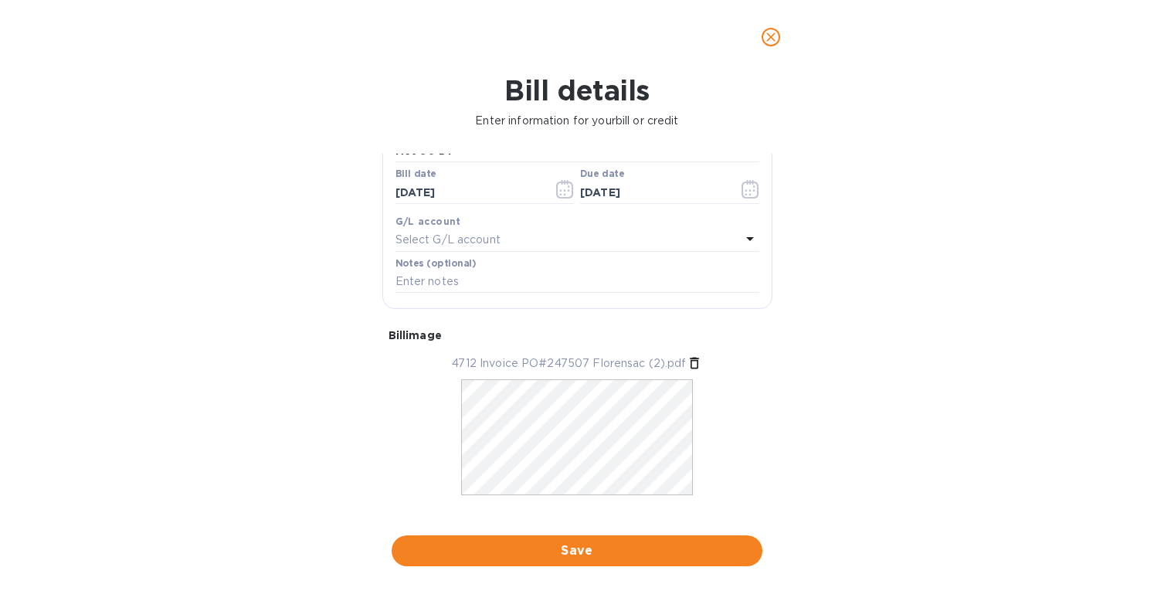
scroll to position [268, 0]
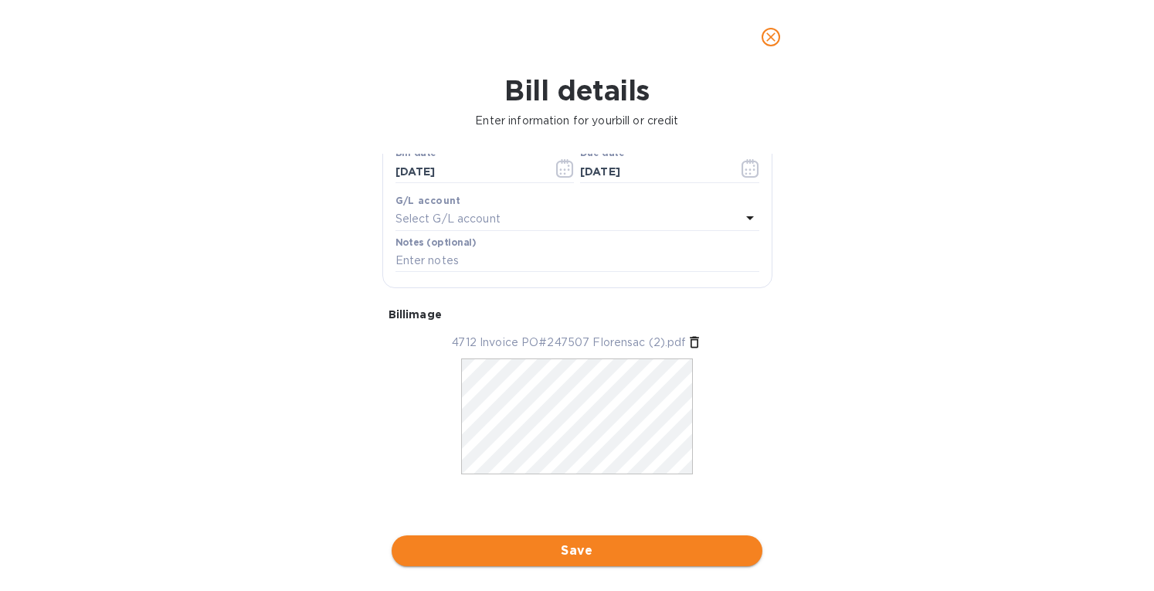
click at [627, 551] on span "Save" at bounding box center [577, 550] width 346 height 19
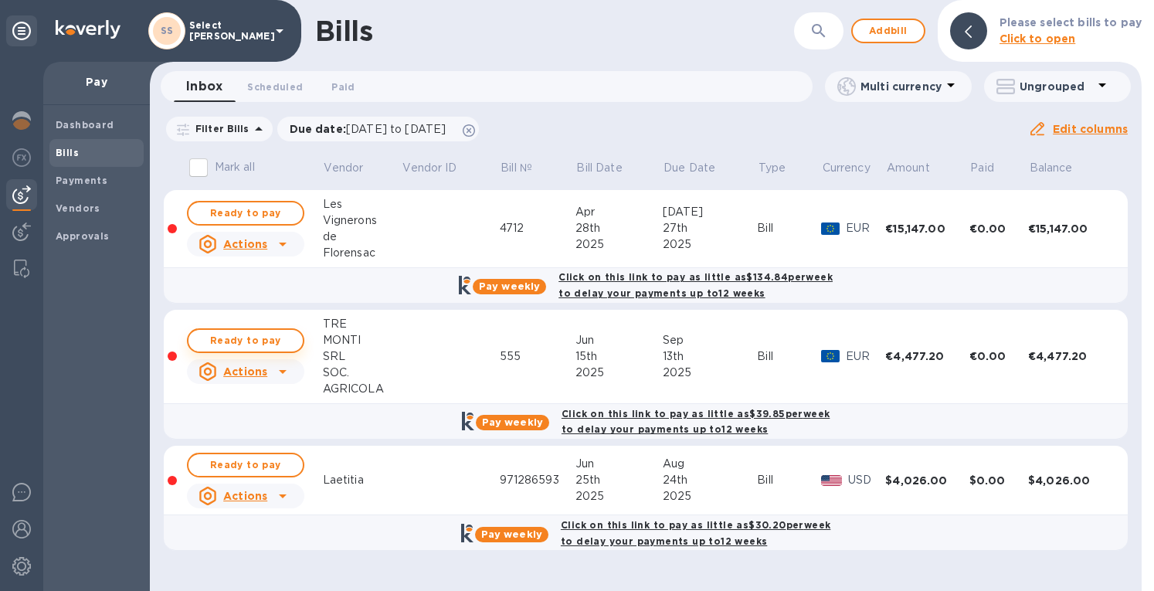
click at [250, 337] on span "Ready to pay" at bounding box center [246, 340] width 90 height 19
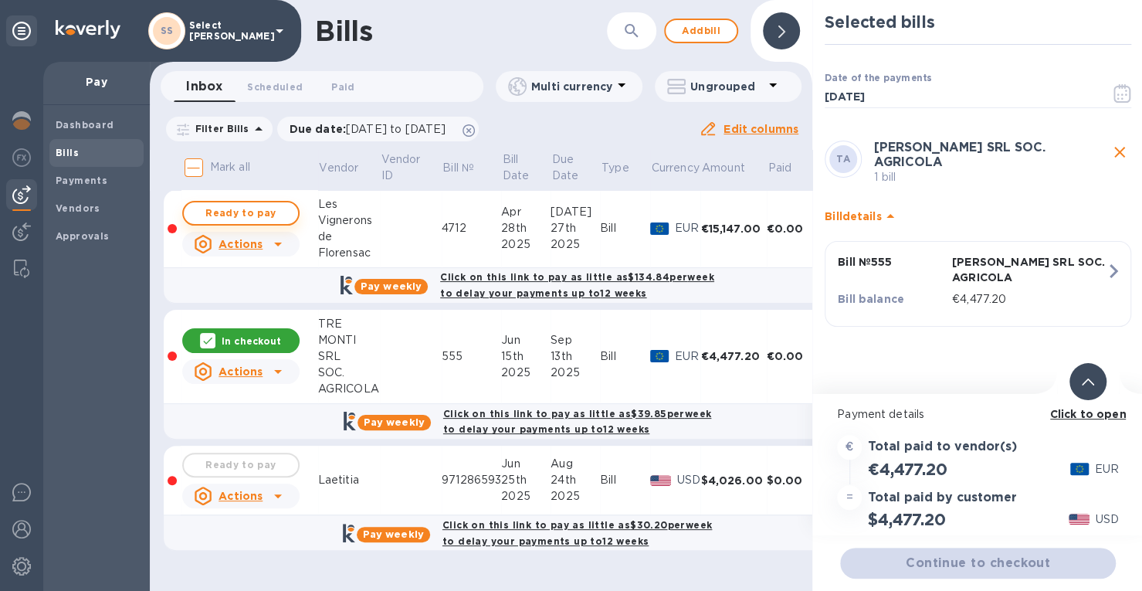
click at [239, 208] on span "Ready to pay" at bounding box center [241, 213] width 90 height 19
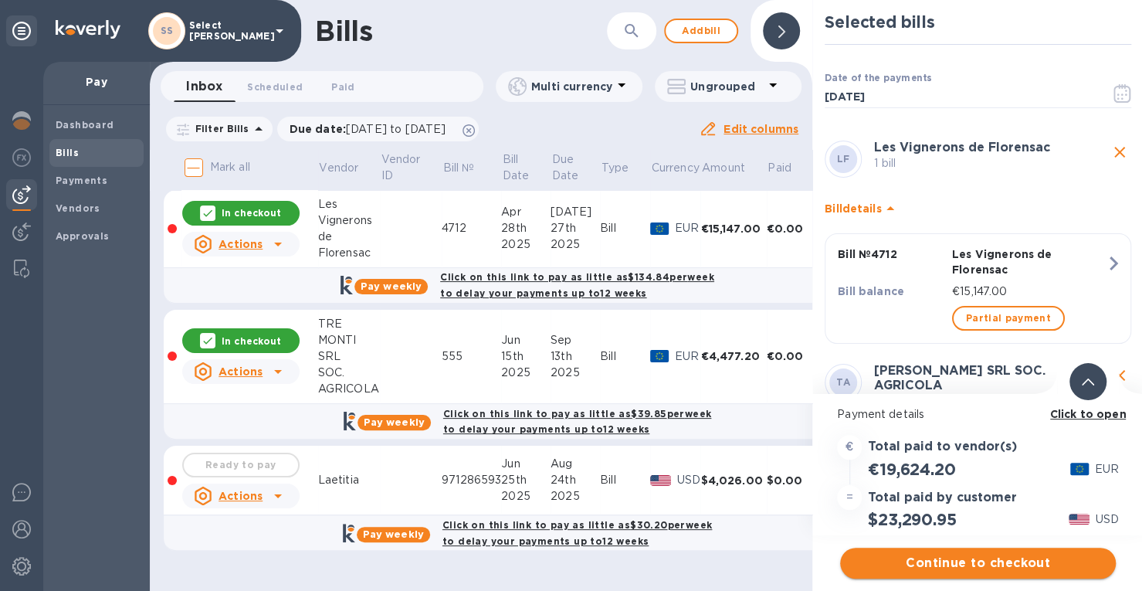
click at [938, 560] on span "Continue to checkout" at bounding box center [978, 563] width 251 height 19
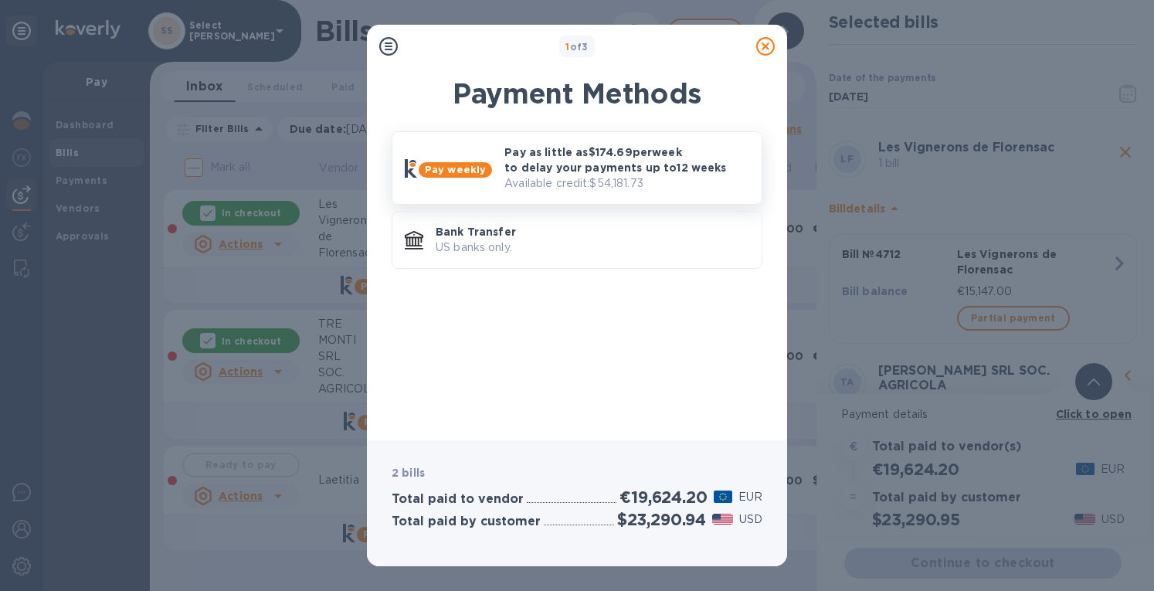
click at [605, 156] on p "Pay as little as $174.69 per week to delay your payments up to 12 weeks" at bounding box center [626, 159] width 245 height 31
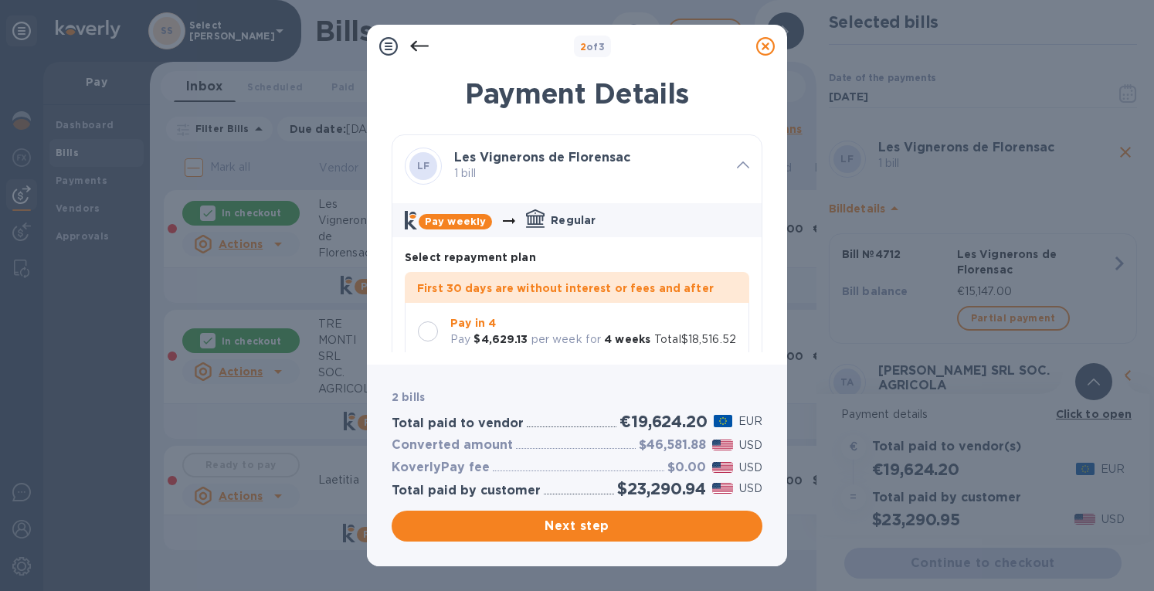
scroll to position [43, 0]
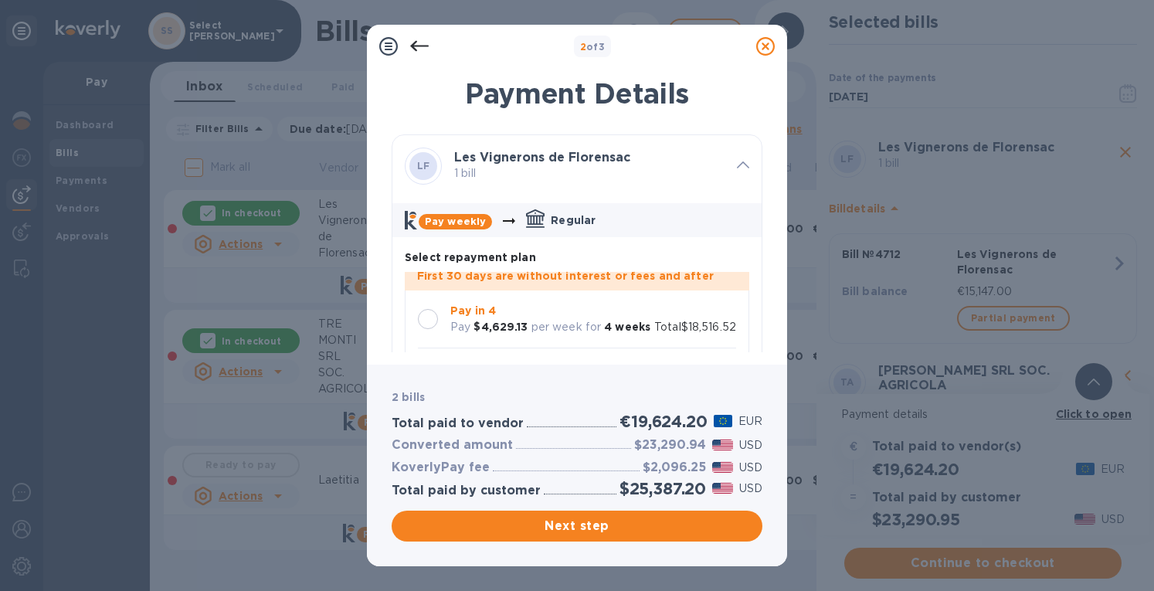
click at [429, 309] on div at bounding box center [428, 319] width 20 height 20
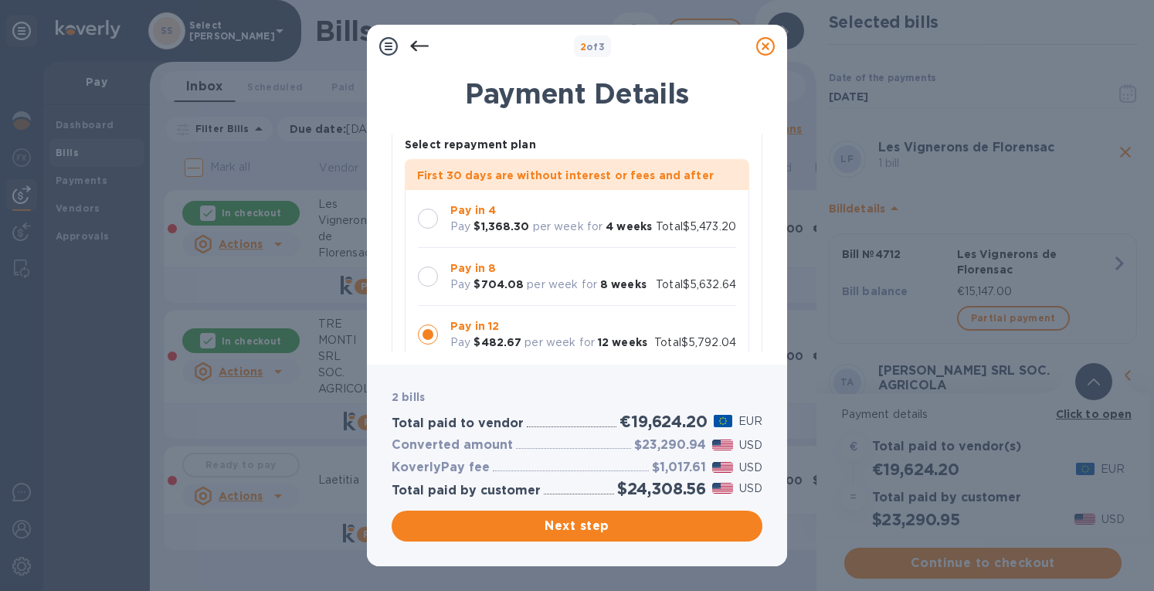
scroll to position [774, 0]
click at [442, 229] on div at bounding box center [428, 218] width 32 height 32
click at [595, 528] on span "Next step" at bounding box center [577, 526] width 346 height 19
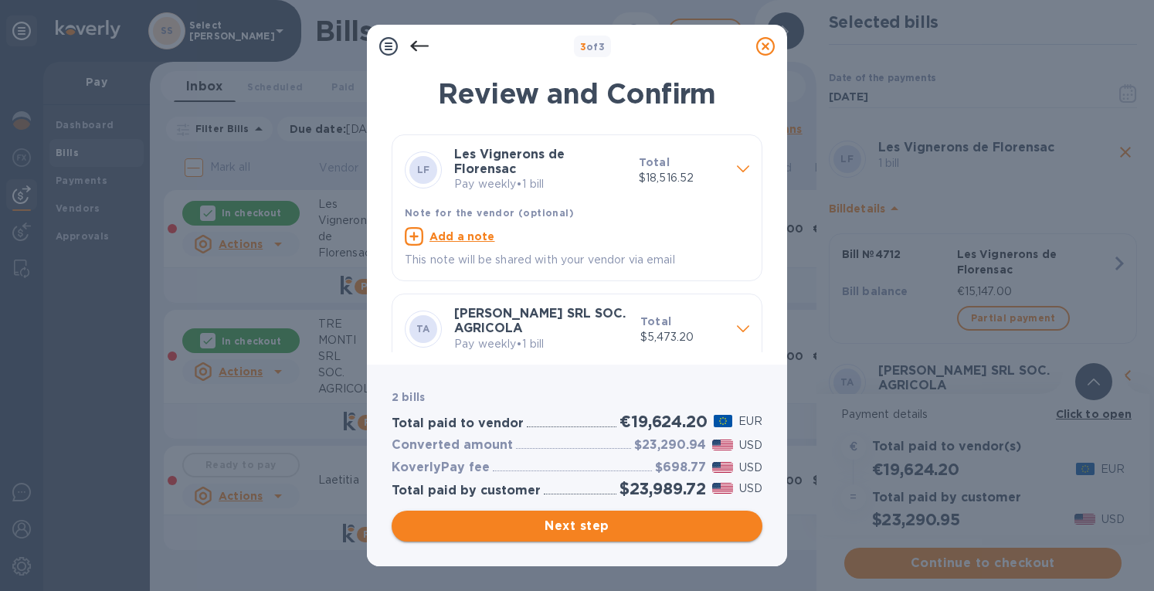
click at [493, 526] on span "Next step" at bounding box center [577, 526] width 346 height 19
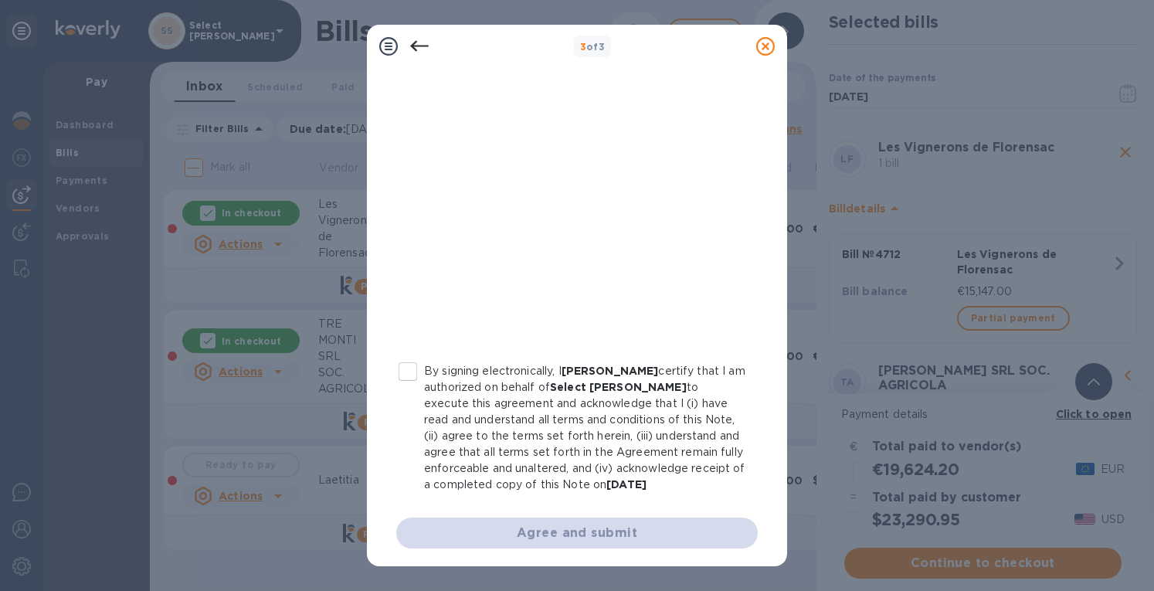
scroll to position [272, 0]
click at [403, 374] on input "By signing electronically, I [PERSON_NAME] certify that I am authorized on beha…" at bounding box center [408, 368] width 32 height 32
checkbox input "true"
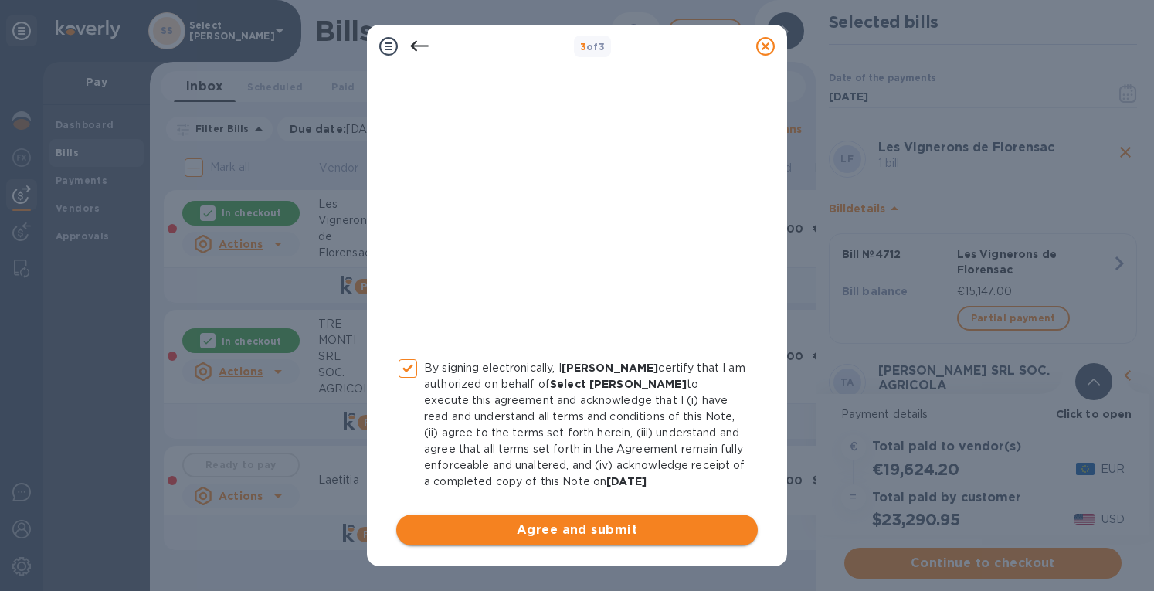
click at [469, 537] on span "Agree and submit" at bounding box center [577, 529] width 337 height 19
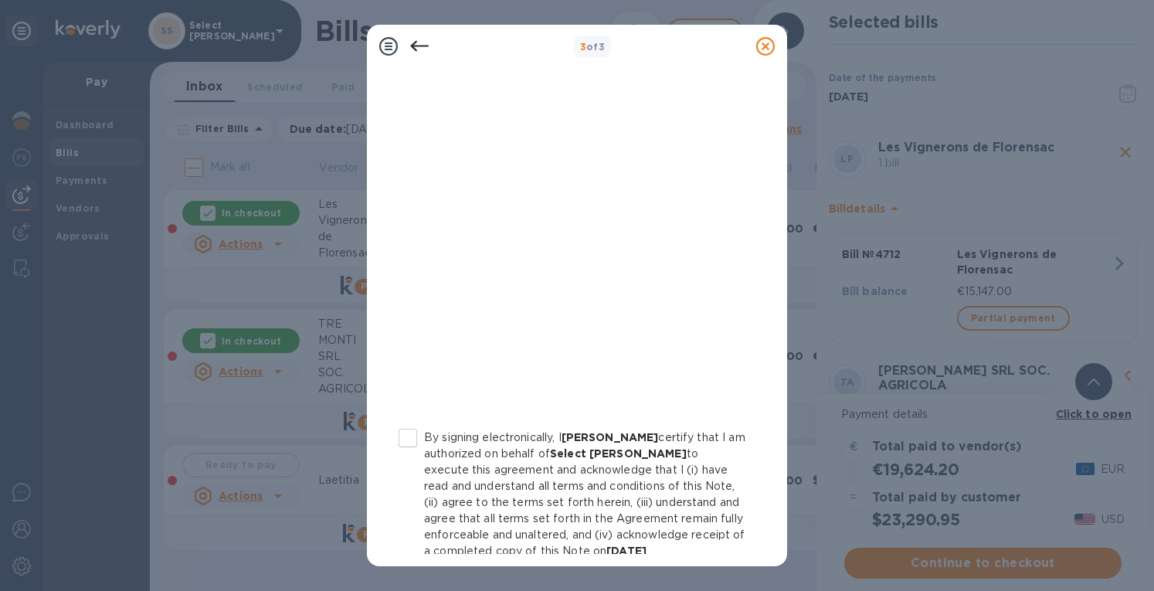
scroll to position [202, 0]
click at [412, 445] on input "By signing electronically, I [PERSON_NAME] certify that I am authorized on beha…" at bounding box center [408, 438] width 32 height 32
checkbox input "true"
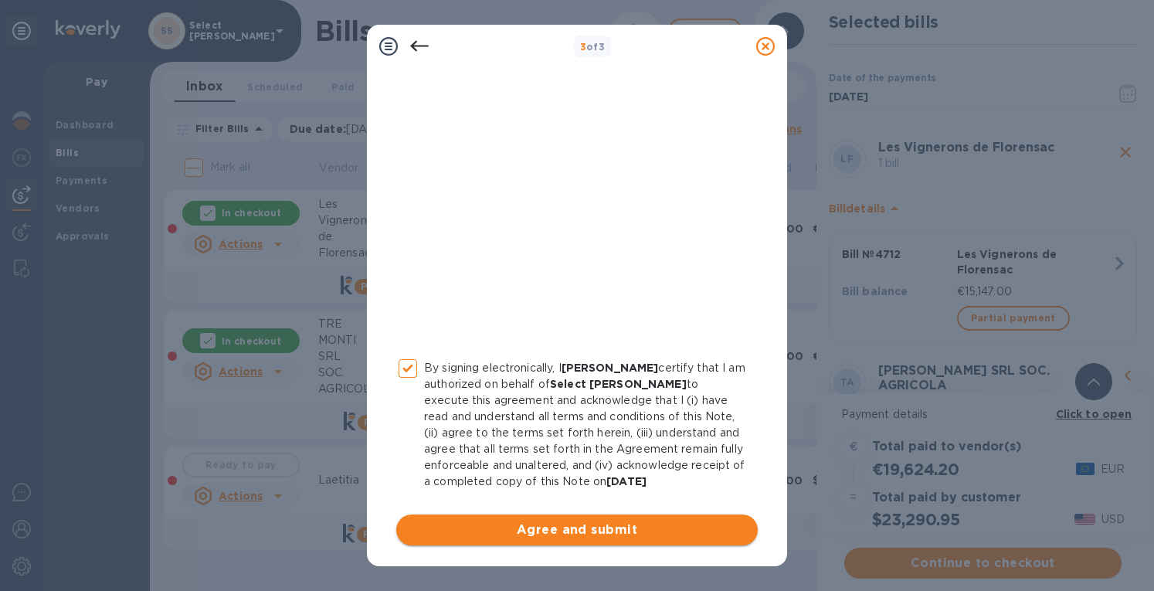
click at [453, 527] on span "Agree and submit" at bounding box center [577, 529] width 337 height 19
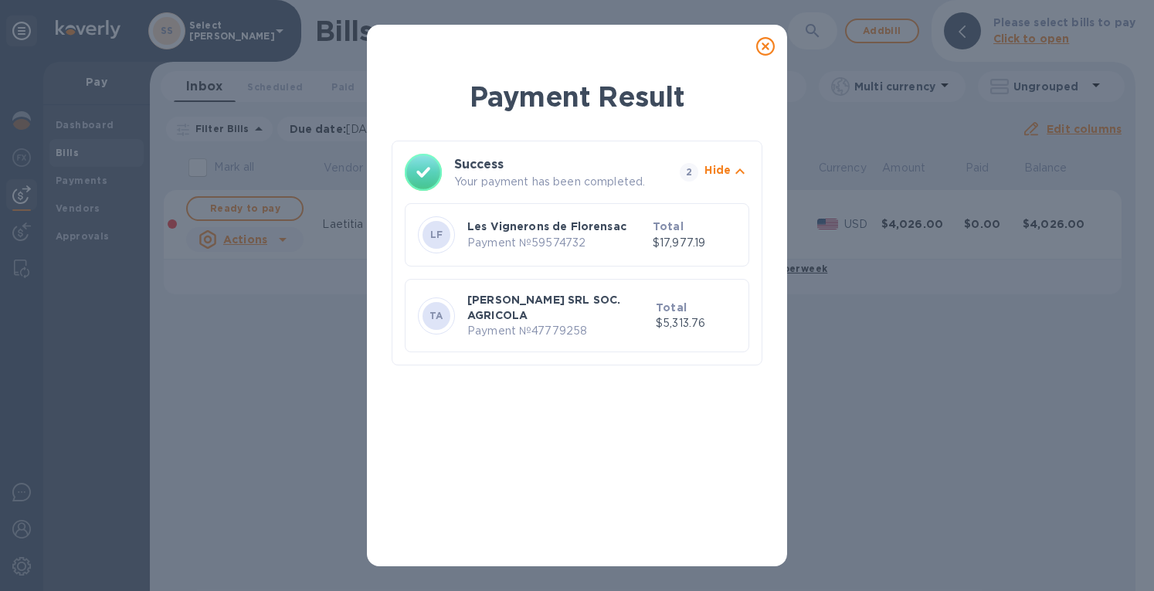
click at [760, 48] on icon at bounding box center [765, 46] width 19 height 19
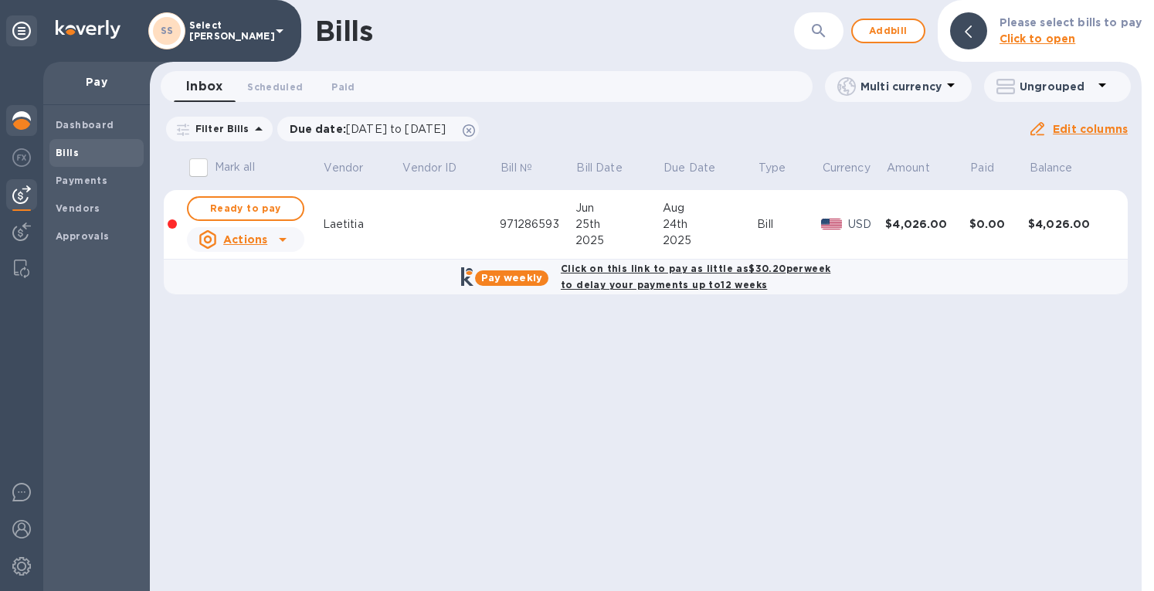
click at [19, 124] on img at bounding box center [21, 120] width 19 height 19
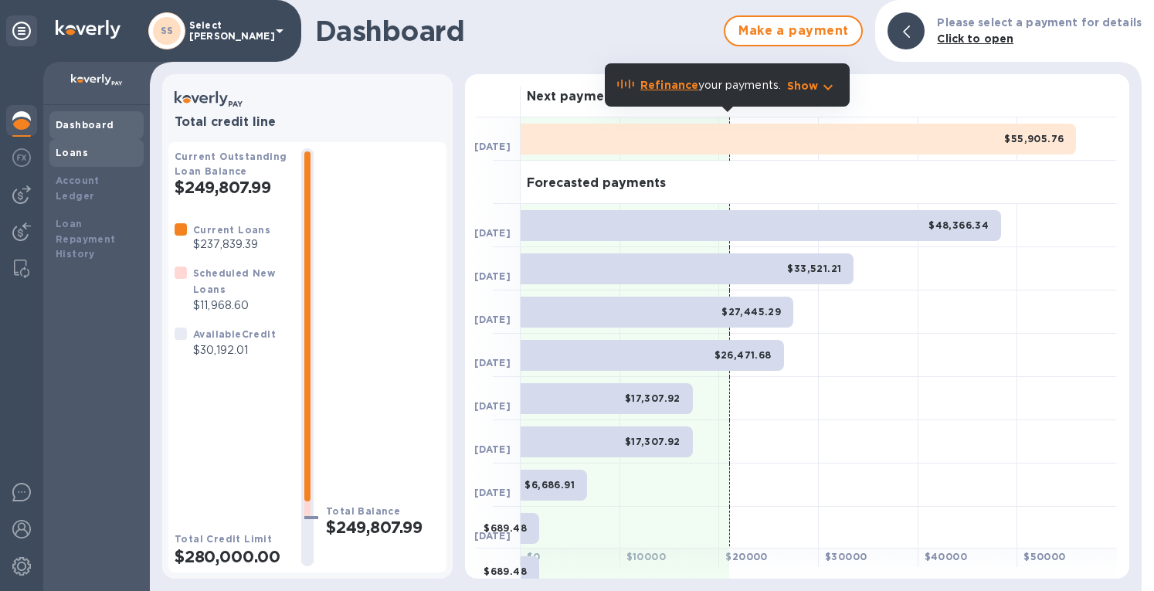
click at [78, 155] on b "Loans" at bounding box center [72, 153] width 32 height 12
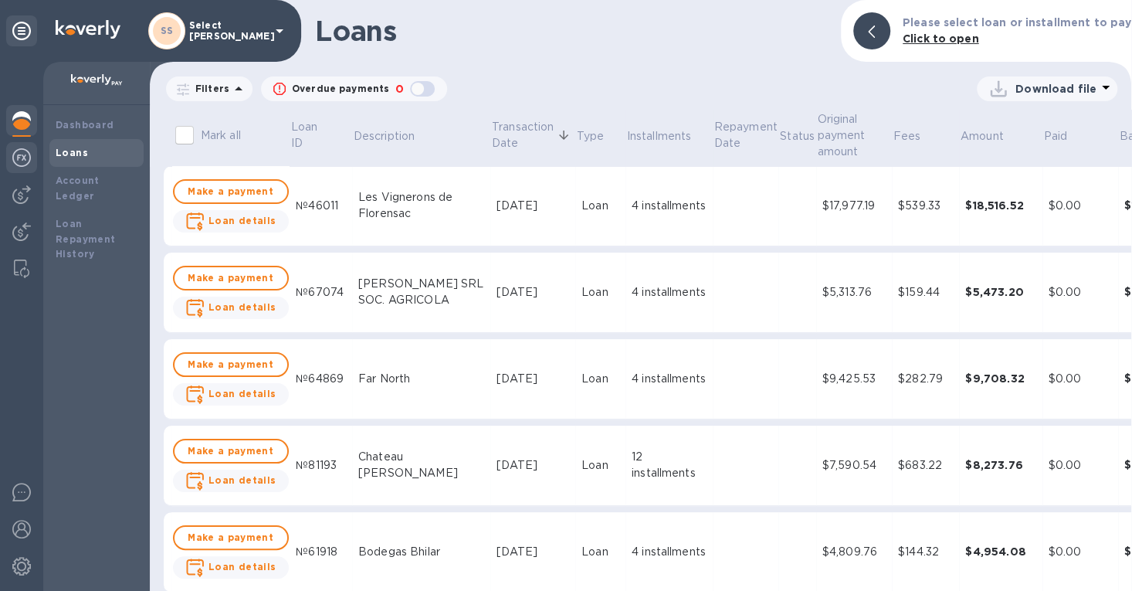
click at [22, 158] on img at bounding box center [21, 157] width 19 height 19
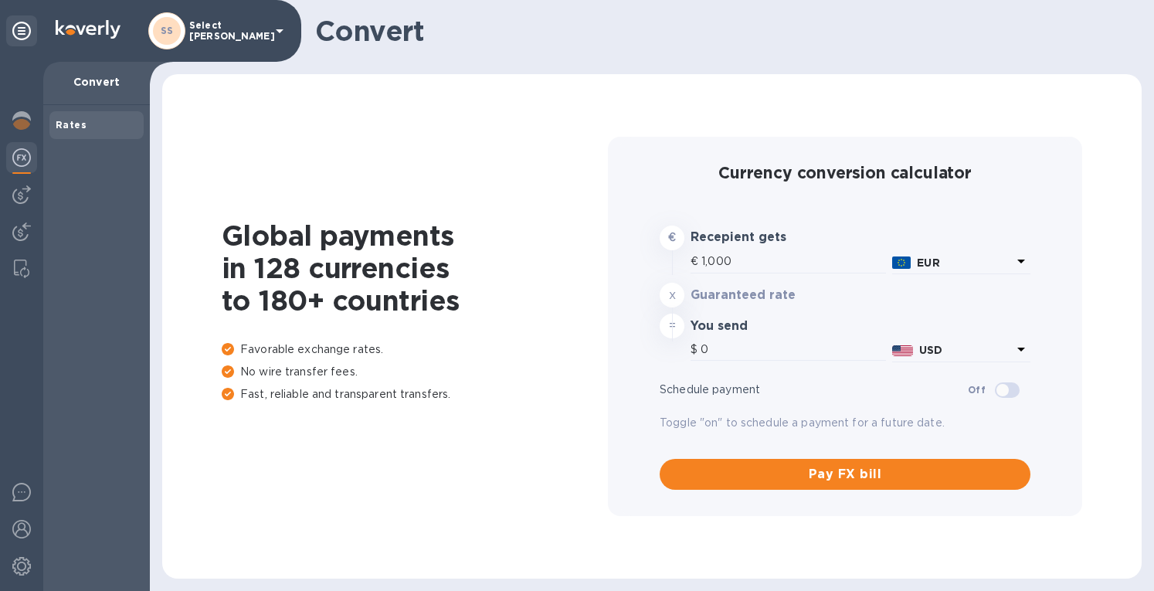
type input "1,186.85"
